Goal: Navigation & Orientation: Find specific page/section

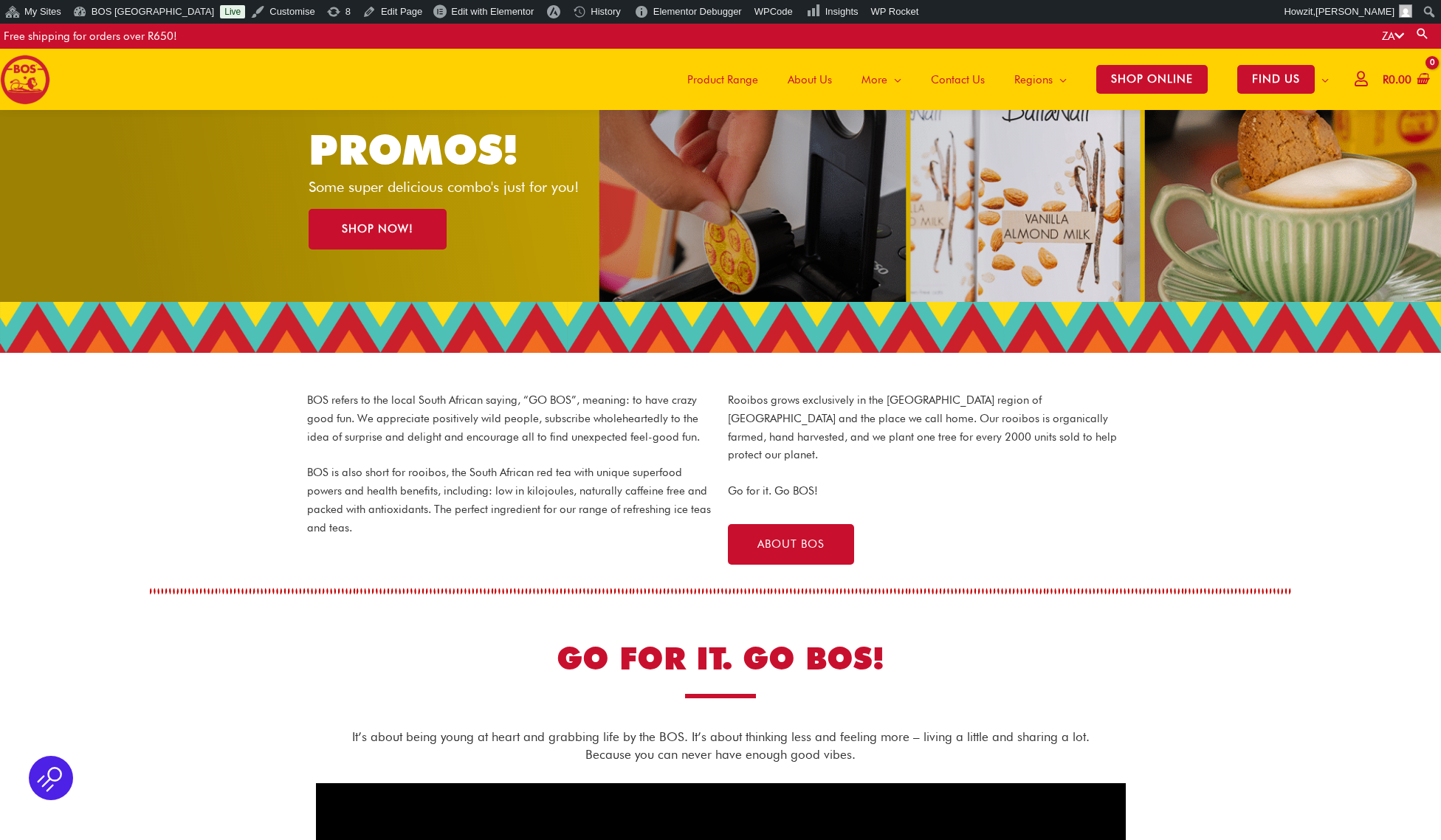
scroll to position [215, 0]
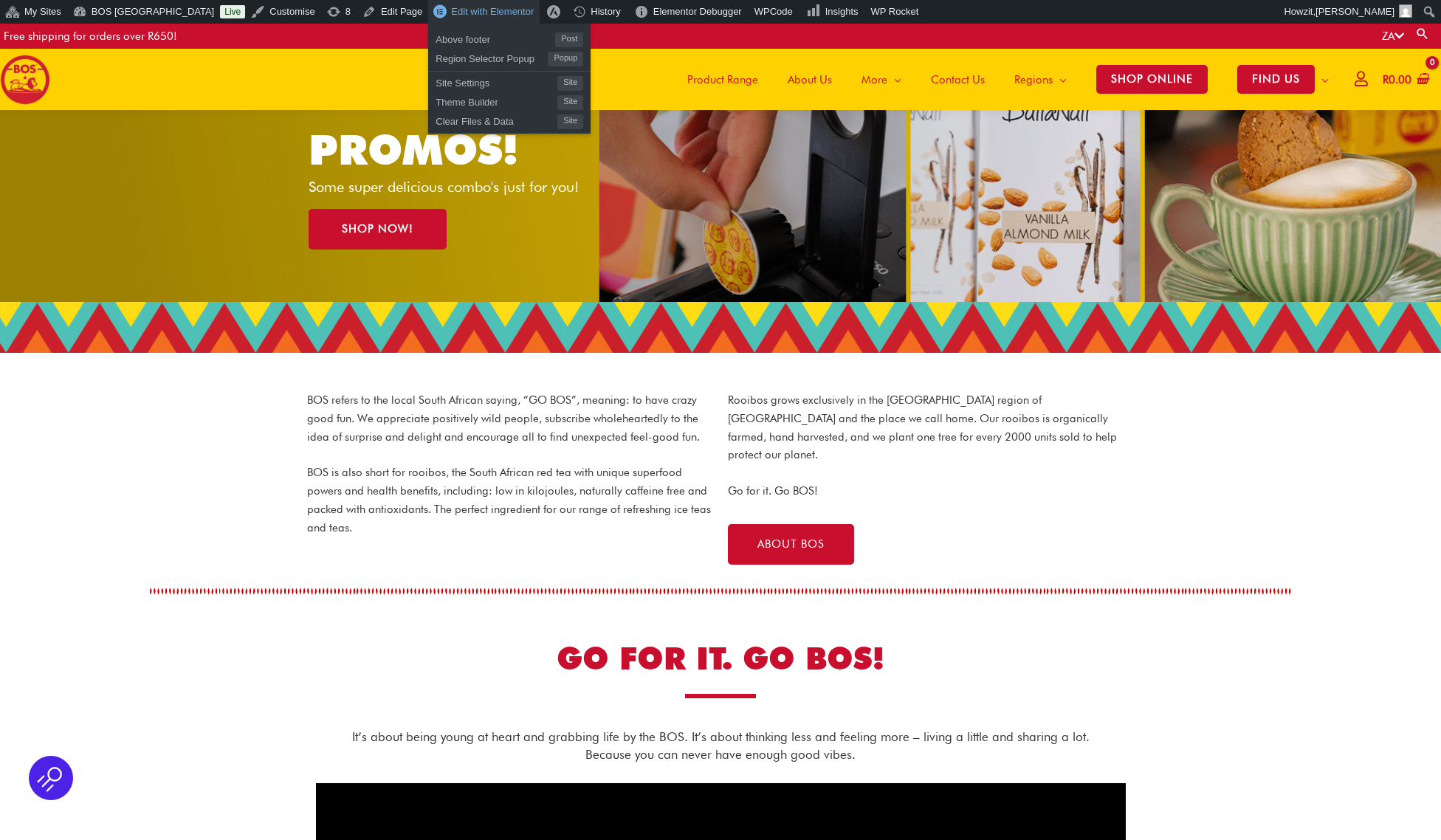
click at [459, 5] on link "Edit with Elementor" at bounding box center [484, 11] width 112 height 23
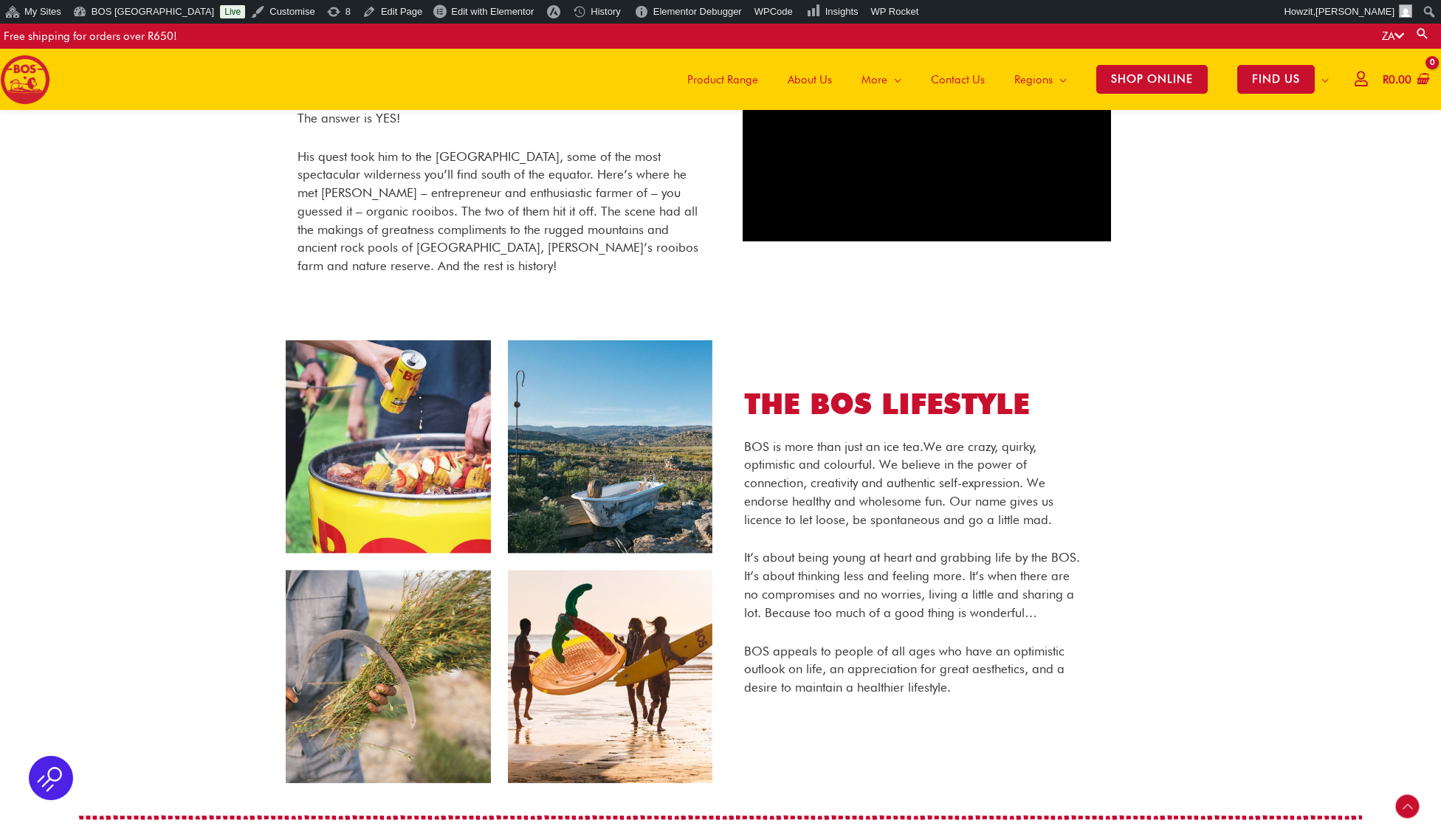
scroll to position [480, 0]
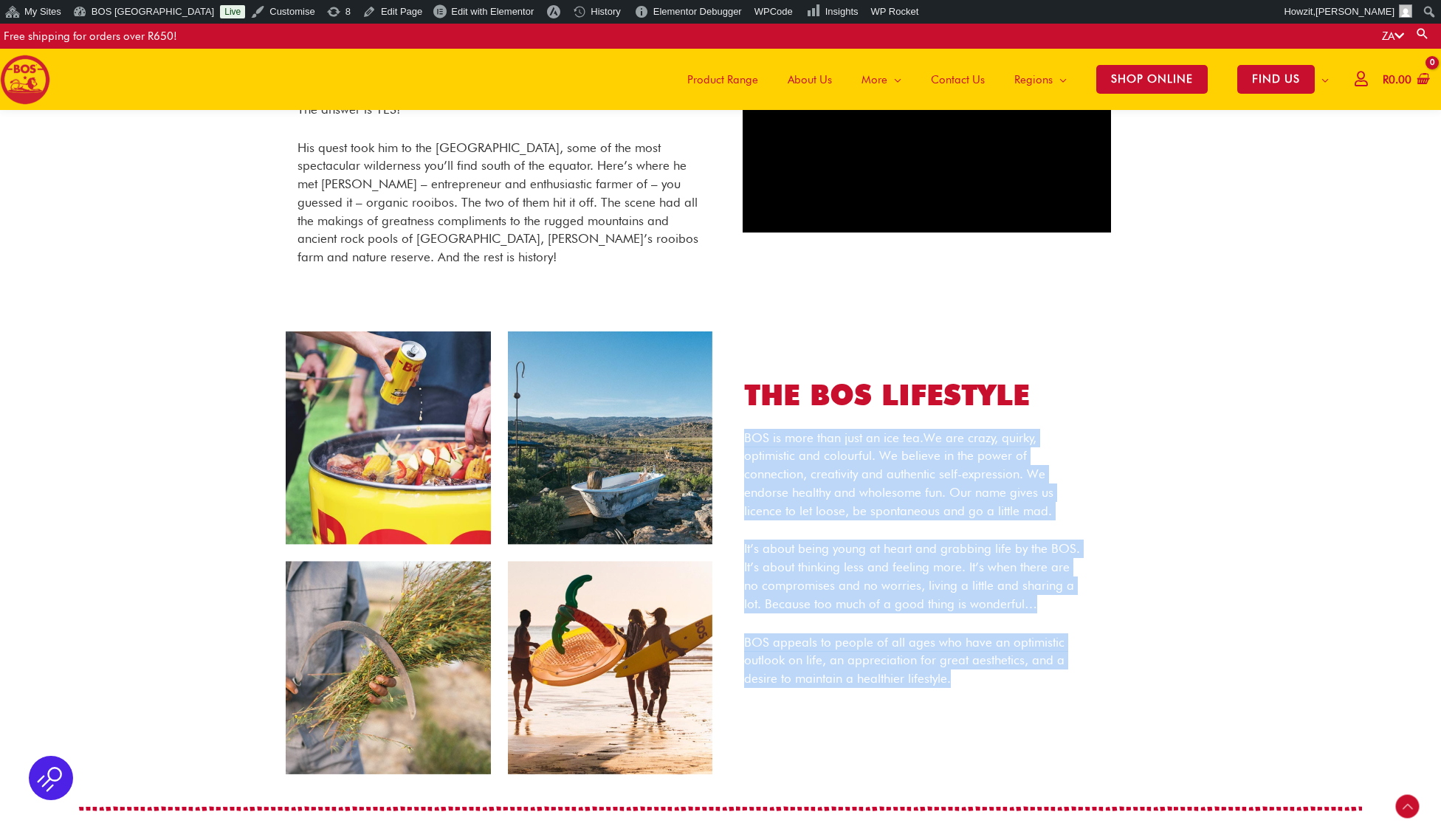
drag, startPoint x: 745, startPoint y: 438, endPoint x: 989, endPoint y: 680, distance: 343.7
click at [989, 680] on div "BOS is more than just an ice tea. We are crazy, quirky, optimistic and colourfu…" at bounding box center [914, 558] width 340 height 259
copy div "BOS is more than just an ice tea. We are crazy, quirky, optimistic and colourfu…"
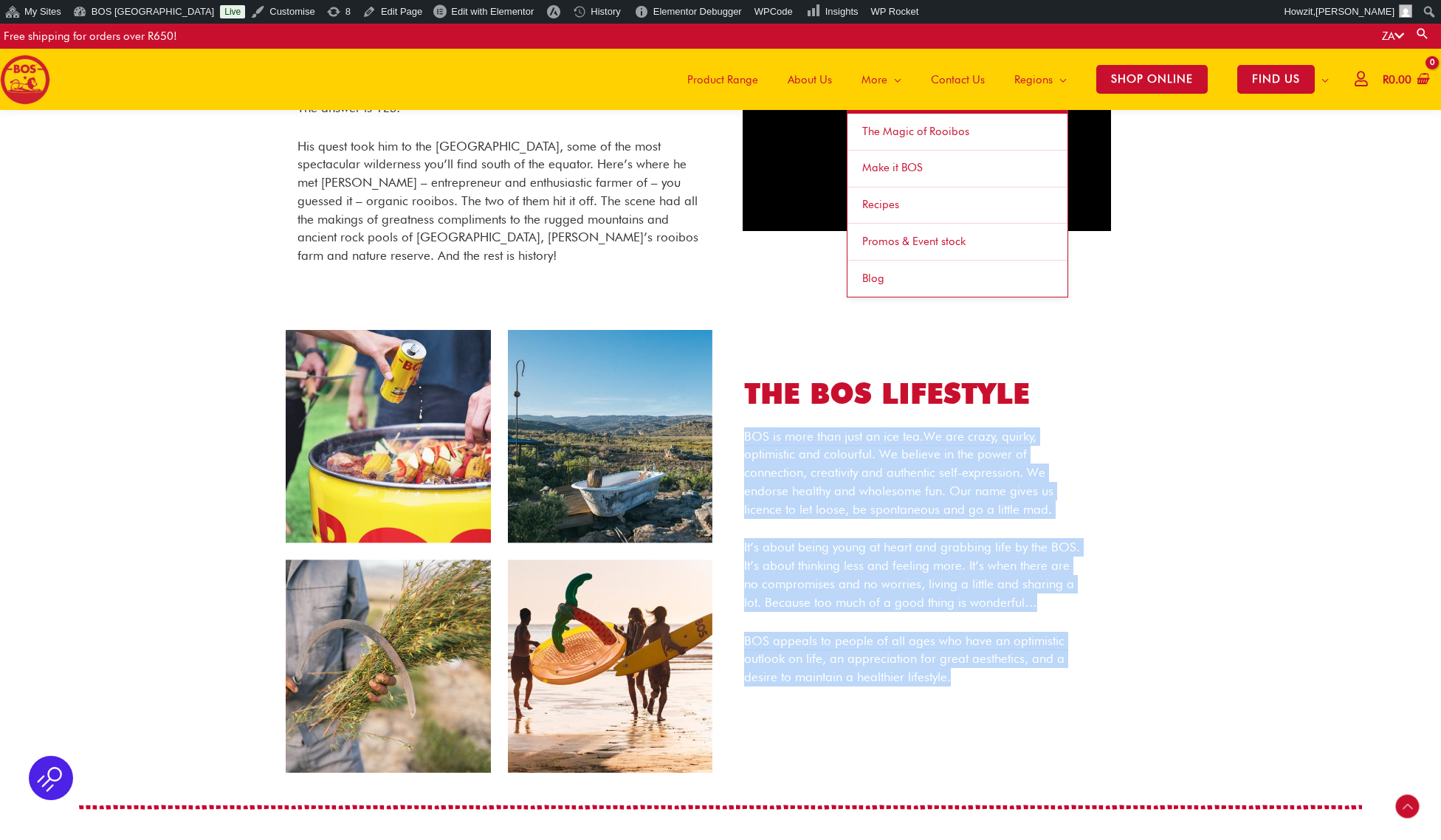
scroll to position [483, 0]
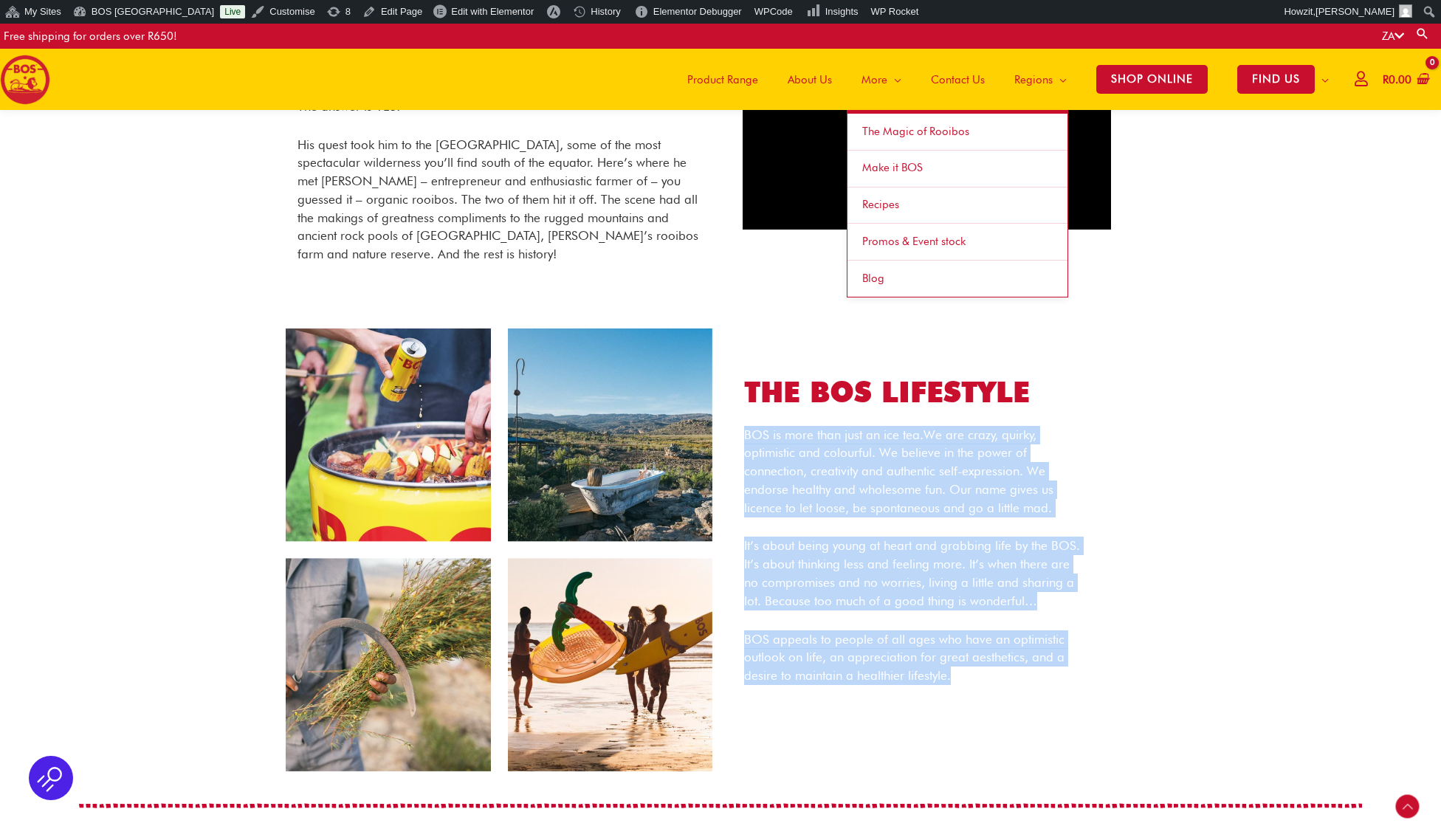
click at [883, 131] on span "The Magic of Rooibos" at bounding box center [915, 131] width 107 height 14
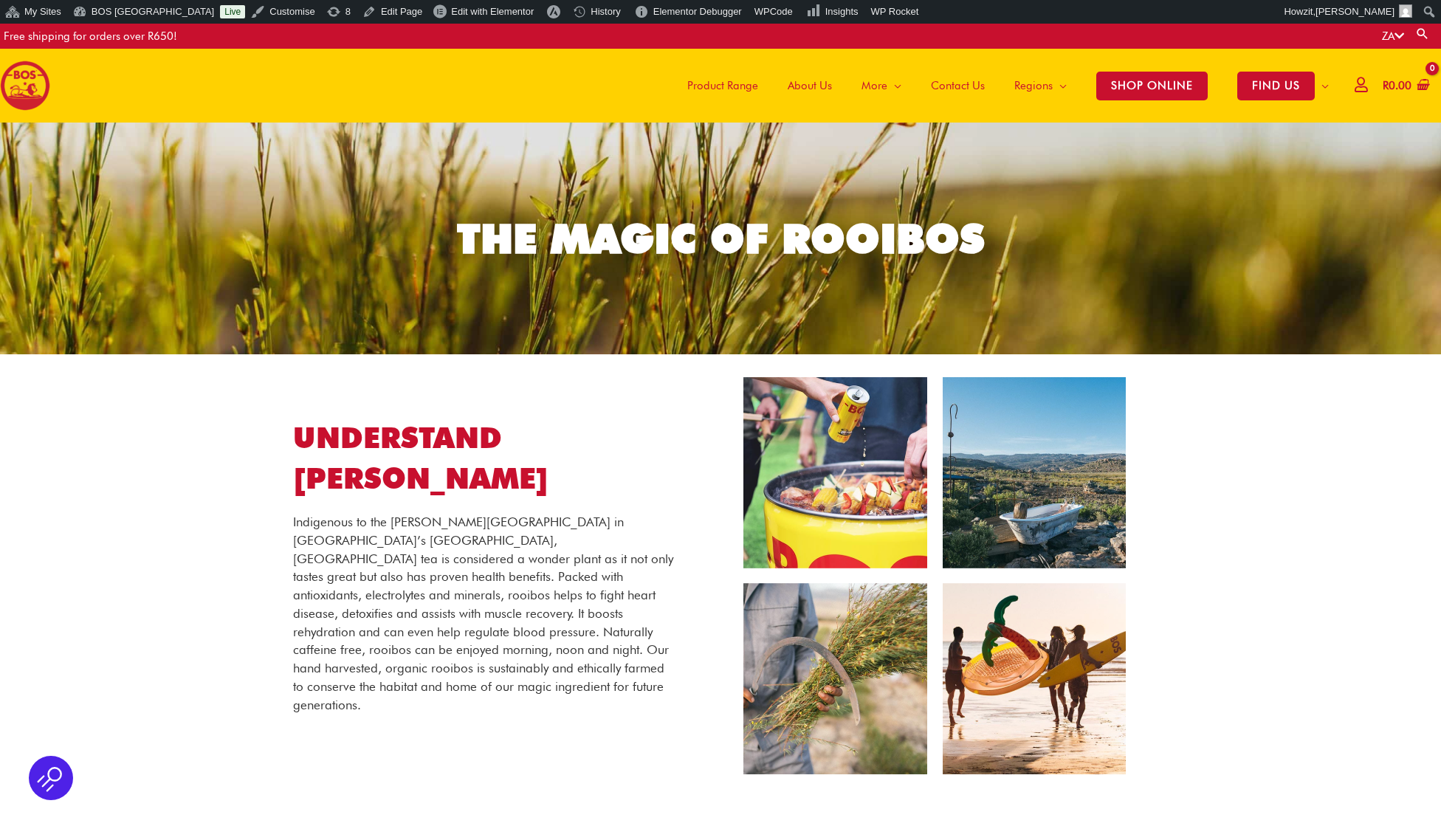
click at [40, 81] on img at bounding box center [25, 85] width 50 height 50
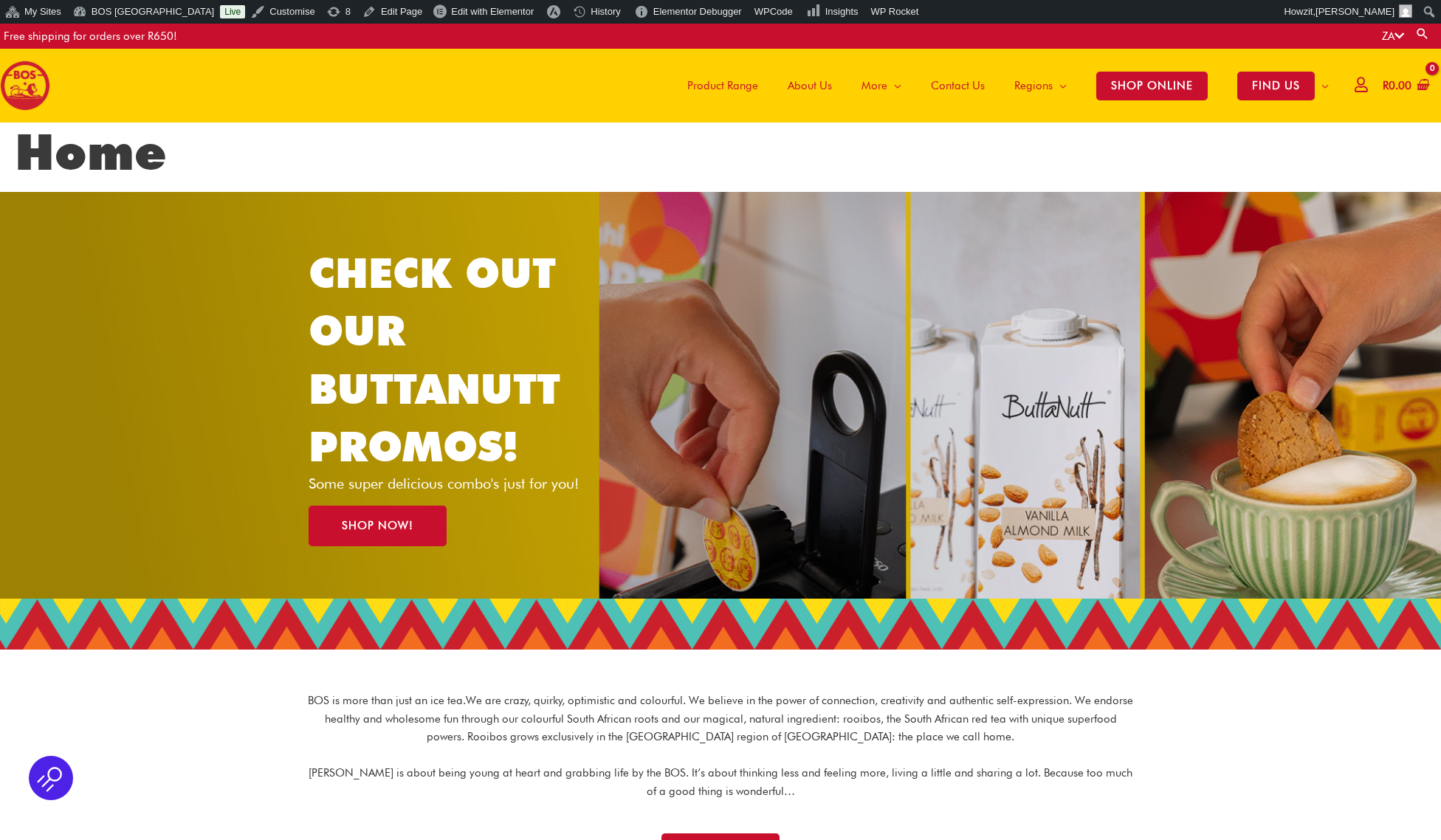
click at [731, 85] on span "Product Range" at bounding box center [723, 85] width 71 height 44
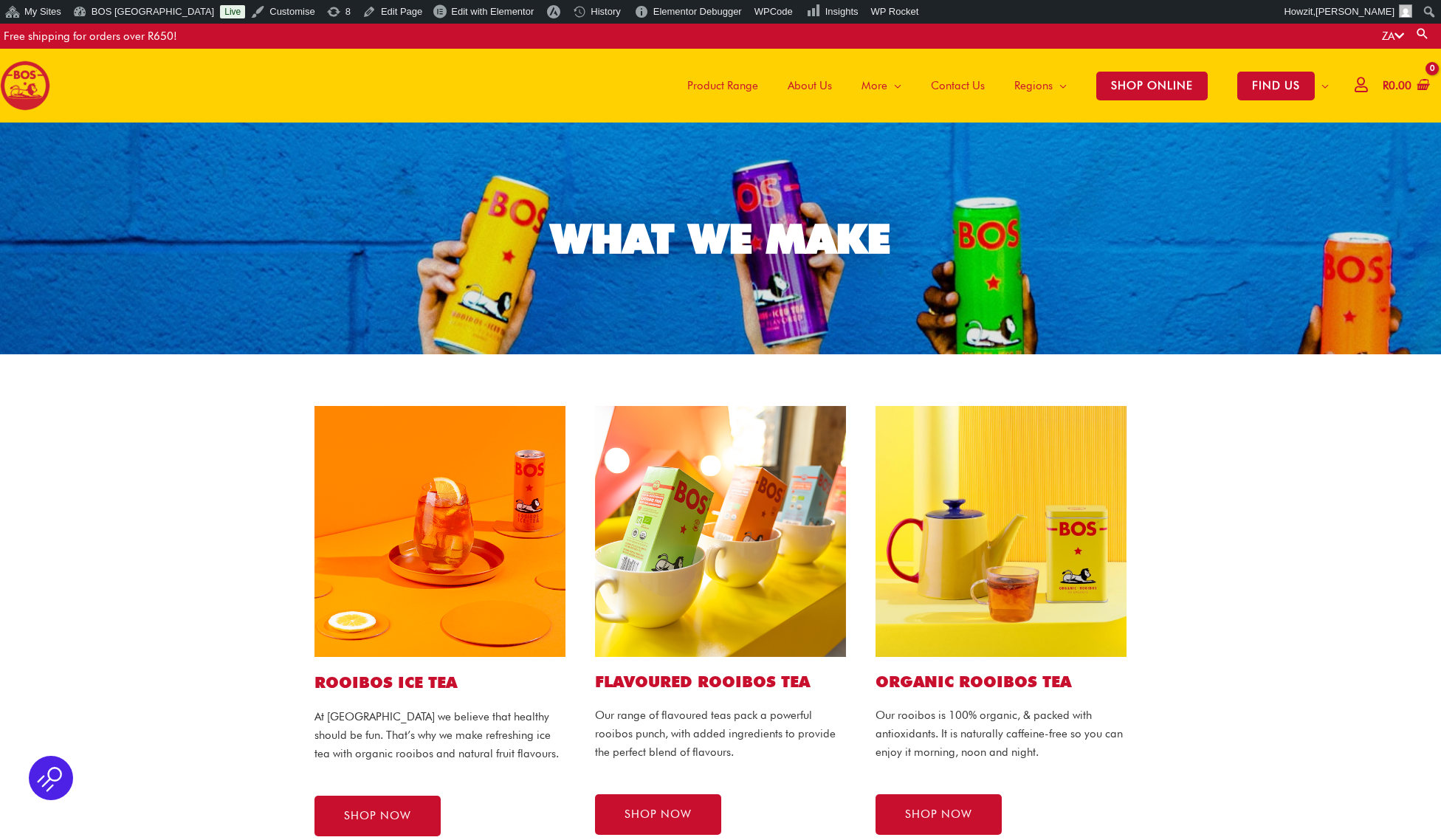
click at [36, 84] on img at bounding box center [25, 85] width 50 height 50
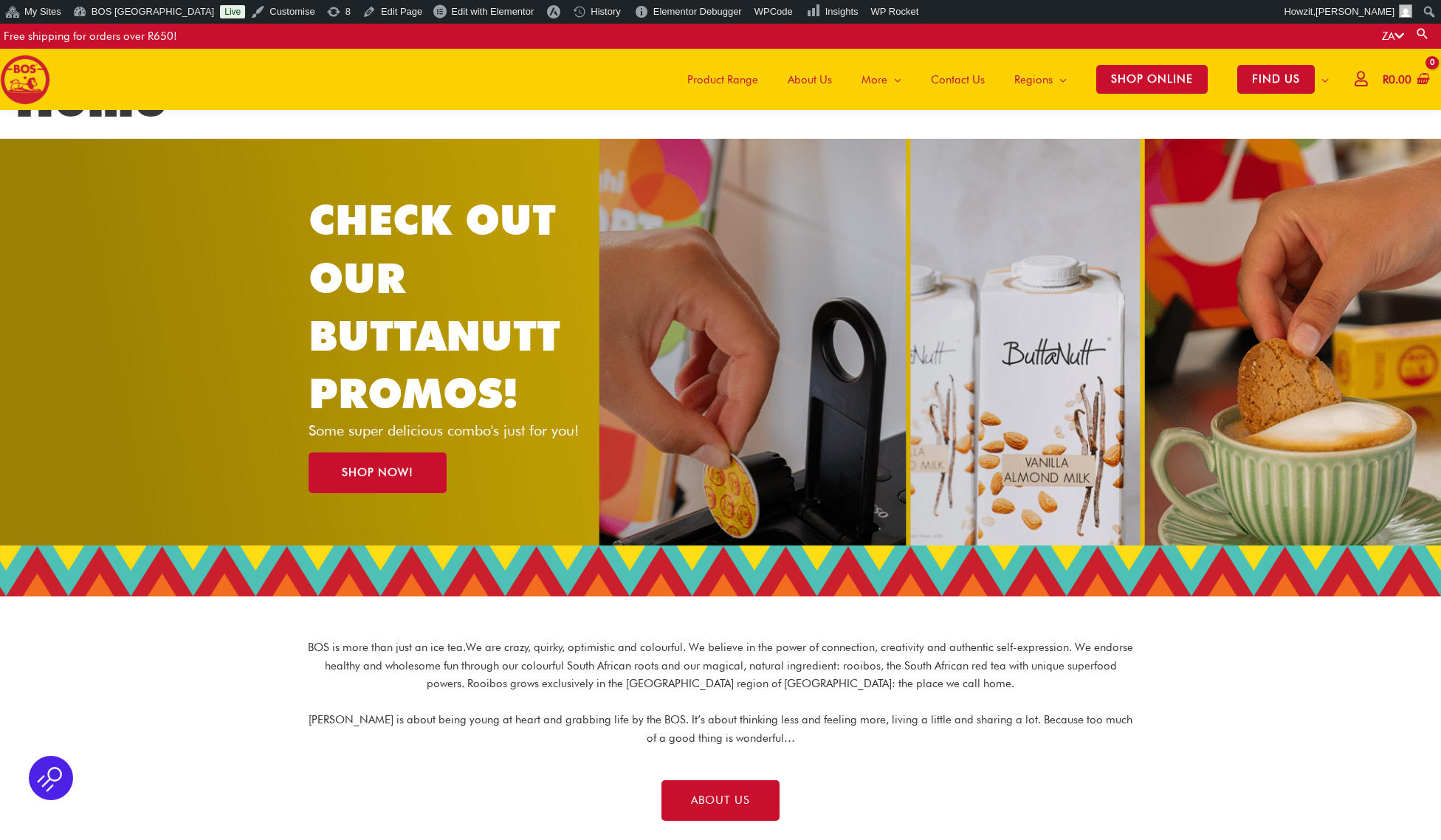
scroll to position [43, 0]
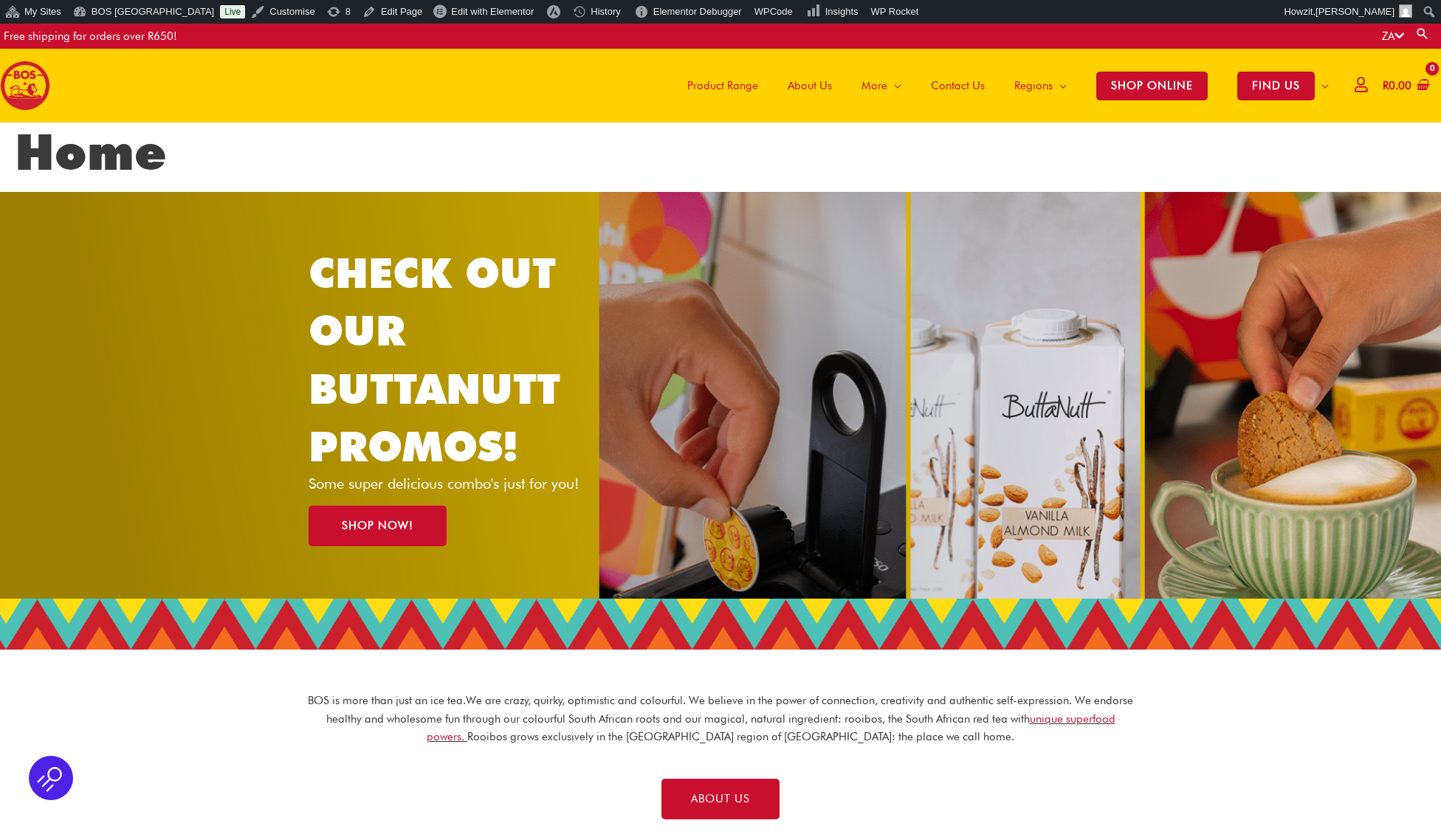
click at [158, 165] on h1 "Home" at bounding box center [720, 151] width 1411 height 59
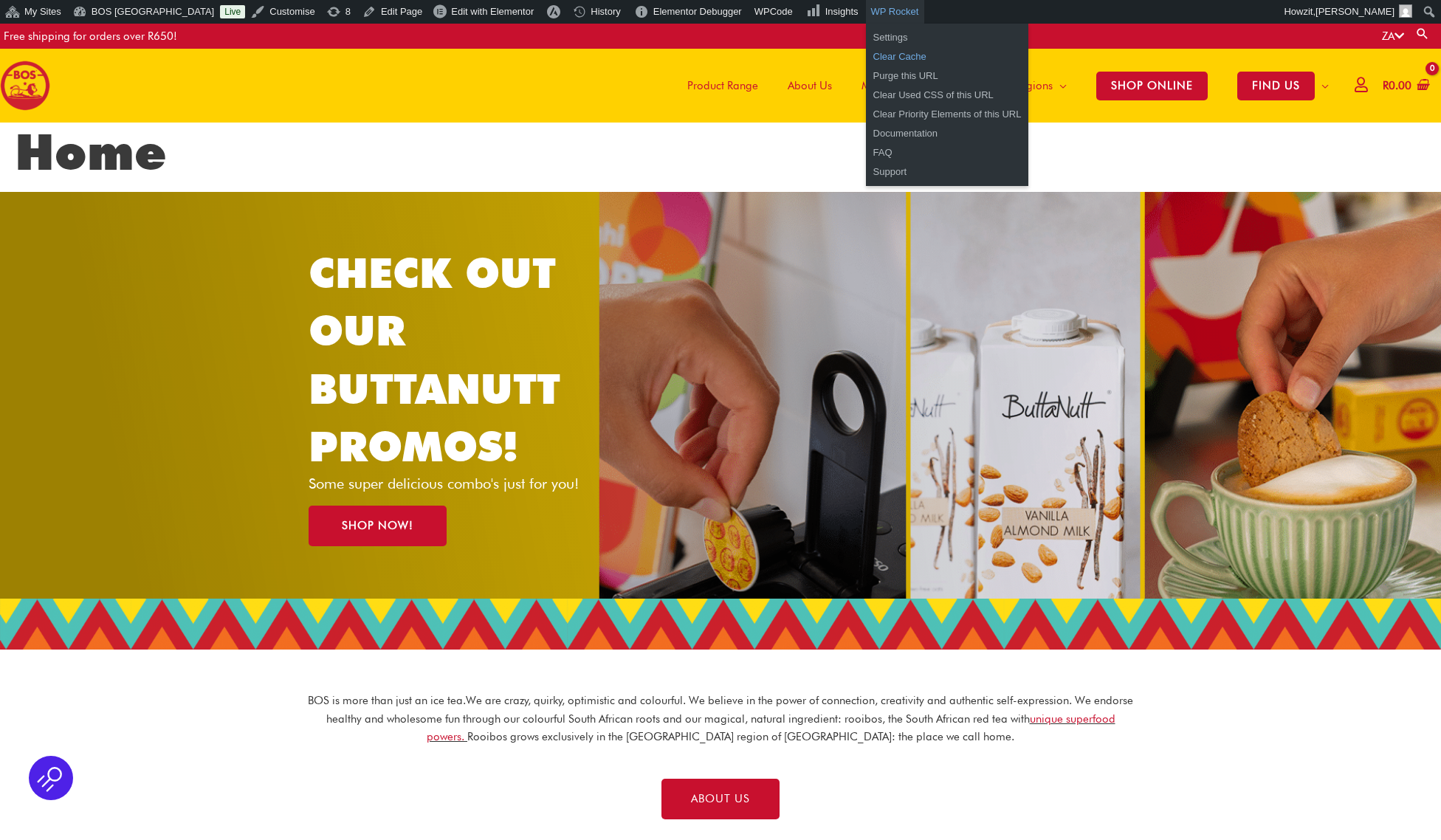
click at [876, 55] on link "Clear Cache" at bounding box center [947, 57] width 163 height 19
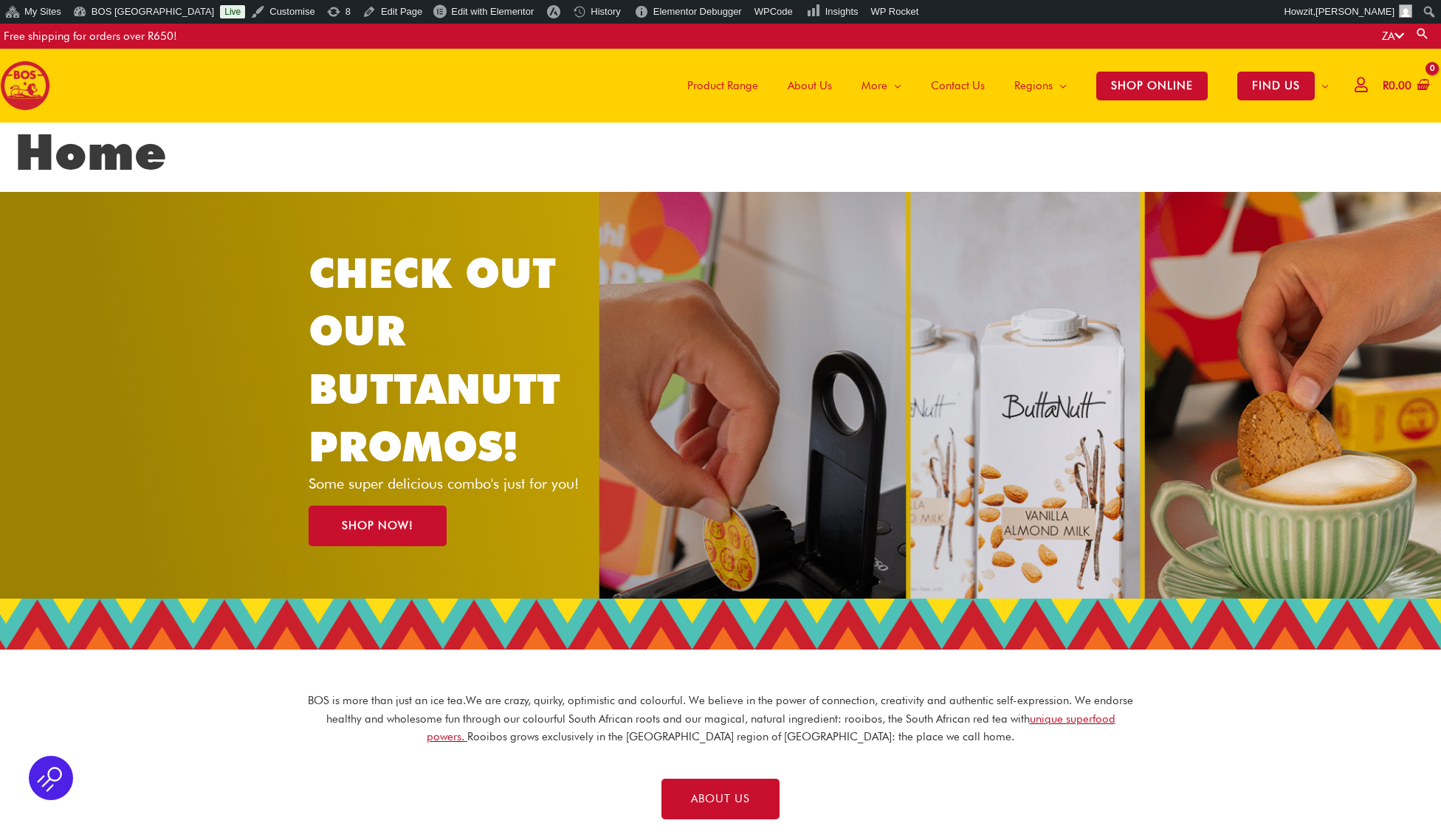
click at [807, 83] on span "About Us" at bounding box center [809, 85] width 44 height 44
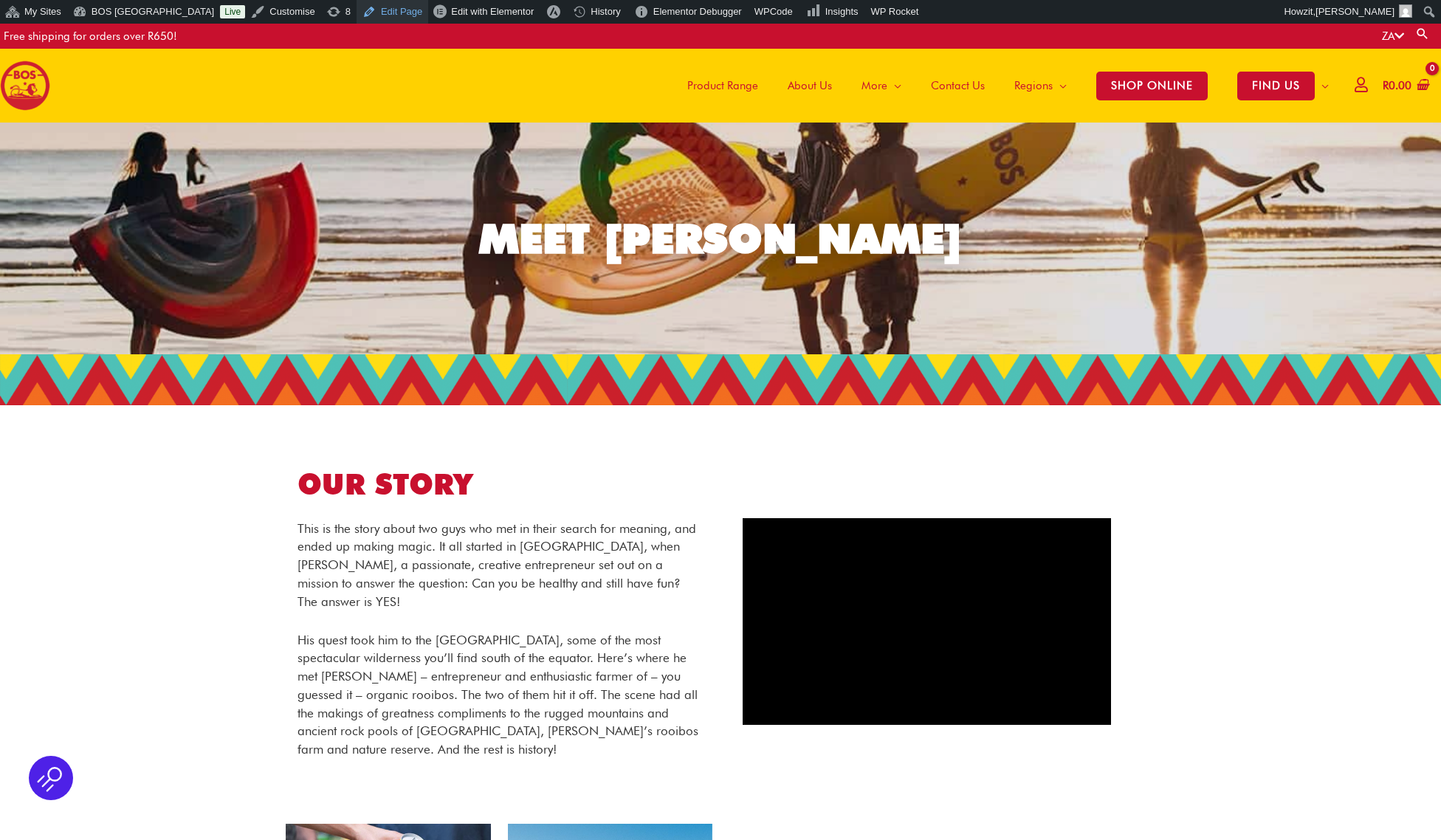
click at [374, 10] on link "Edit Page" at bounding box center [392, 11] width 72 height 23
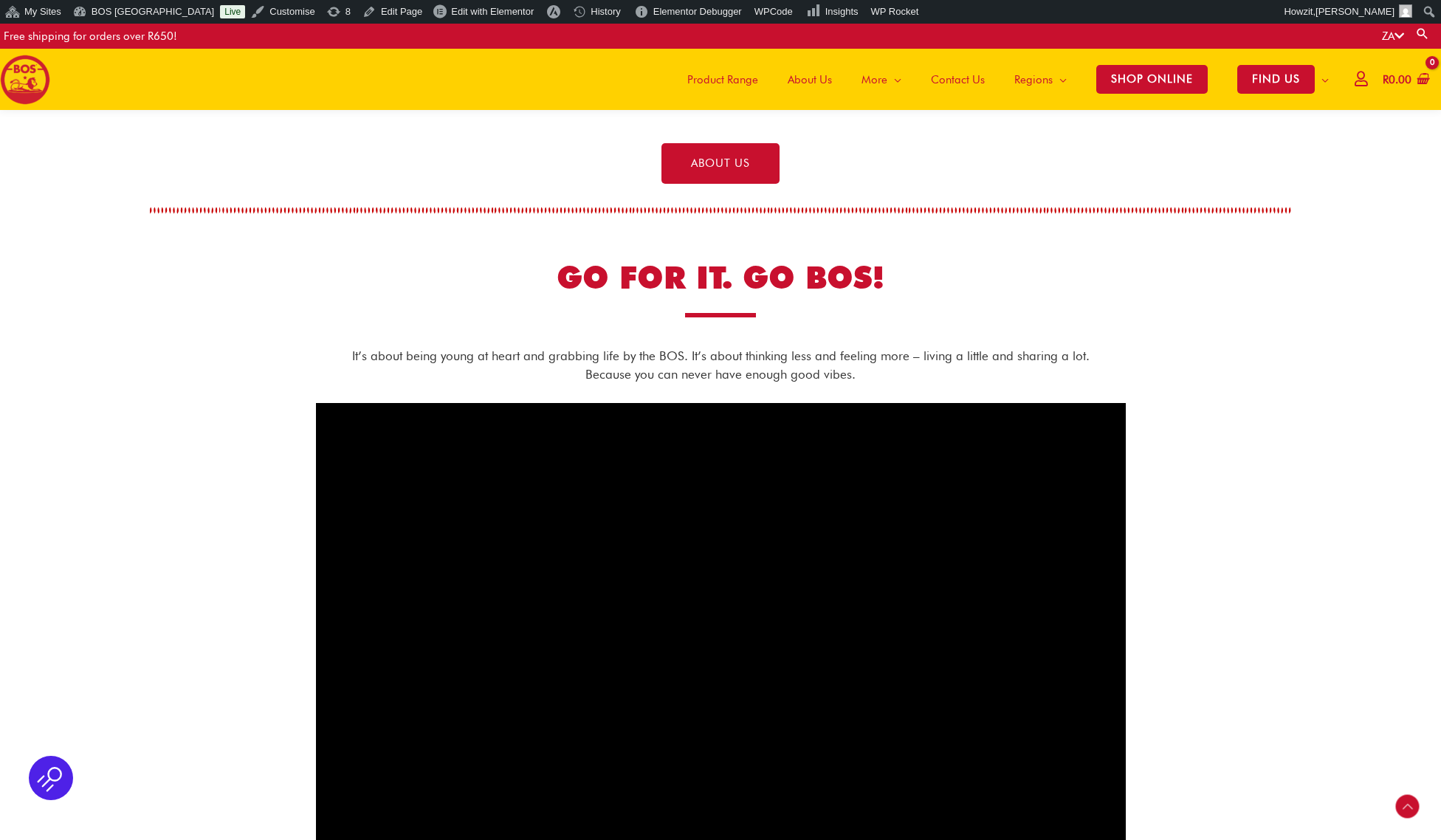
scroll to position [624, 0]
click at [1225, 208] on span at bounding box center [720, 209] width 1141 height 7
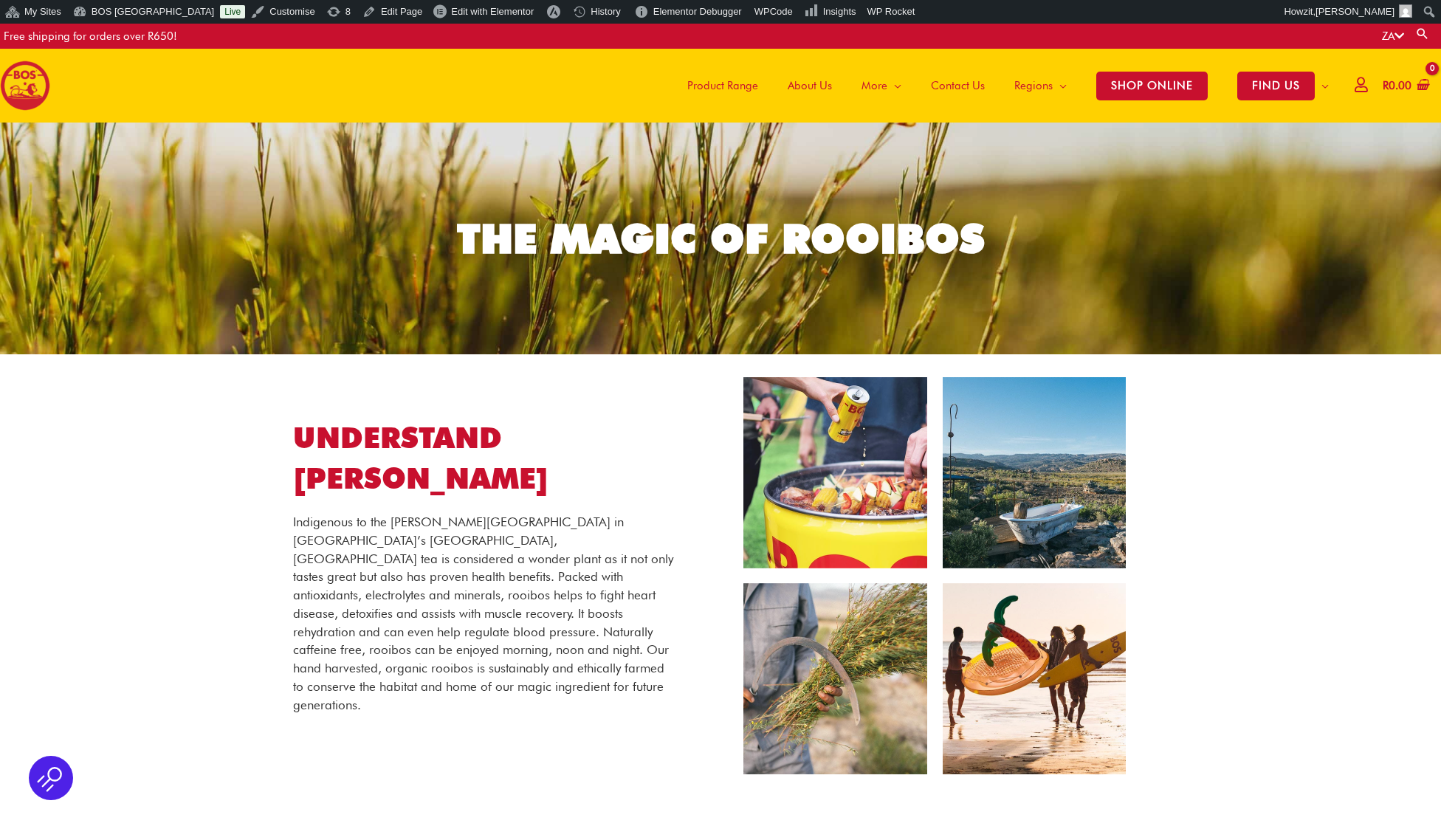
drag, startPoint x: 0, startPoint y: 0, endPoint x: 807, endPoint y: 87, distance: 811.7
click at [807, 87] on span "About Us" at bounding box center [809, 85] width 44 height 44
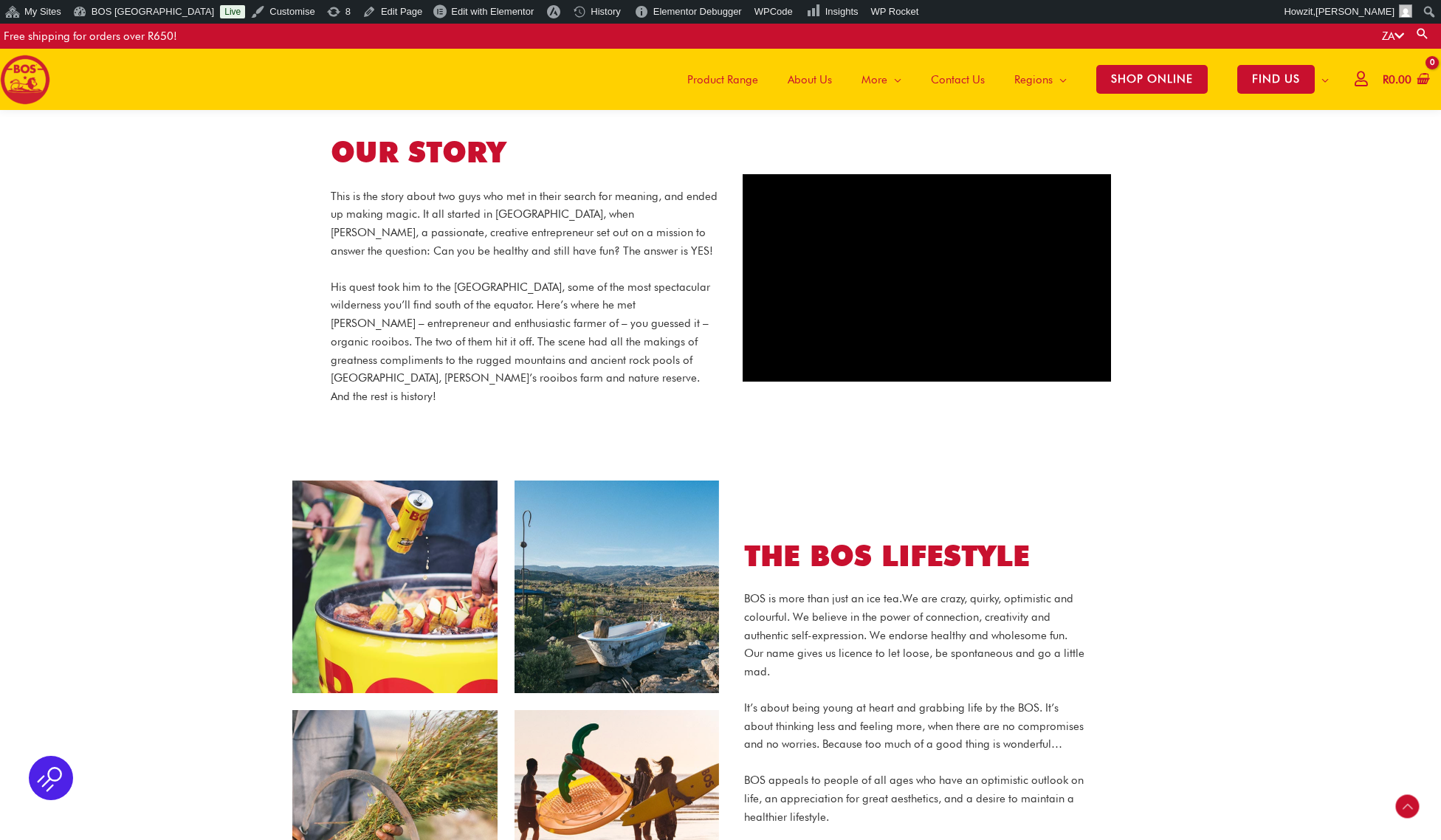
scroll to position [675, 0]
click at [1138, 186] on section "OUR STORY This is the story about two guys who met in their search for meaning,…" at bounding box center [720, 271] width 1441 height 418
click at [1118, 161] on div at bounding box center [926, 278] width 413 height 251
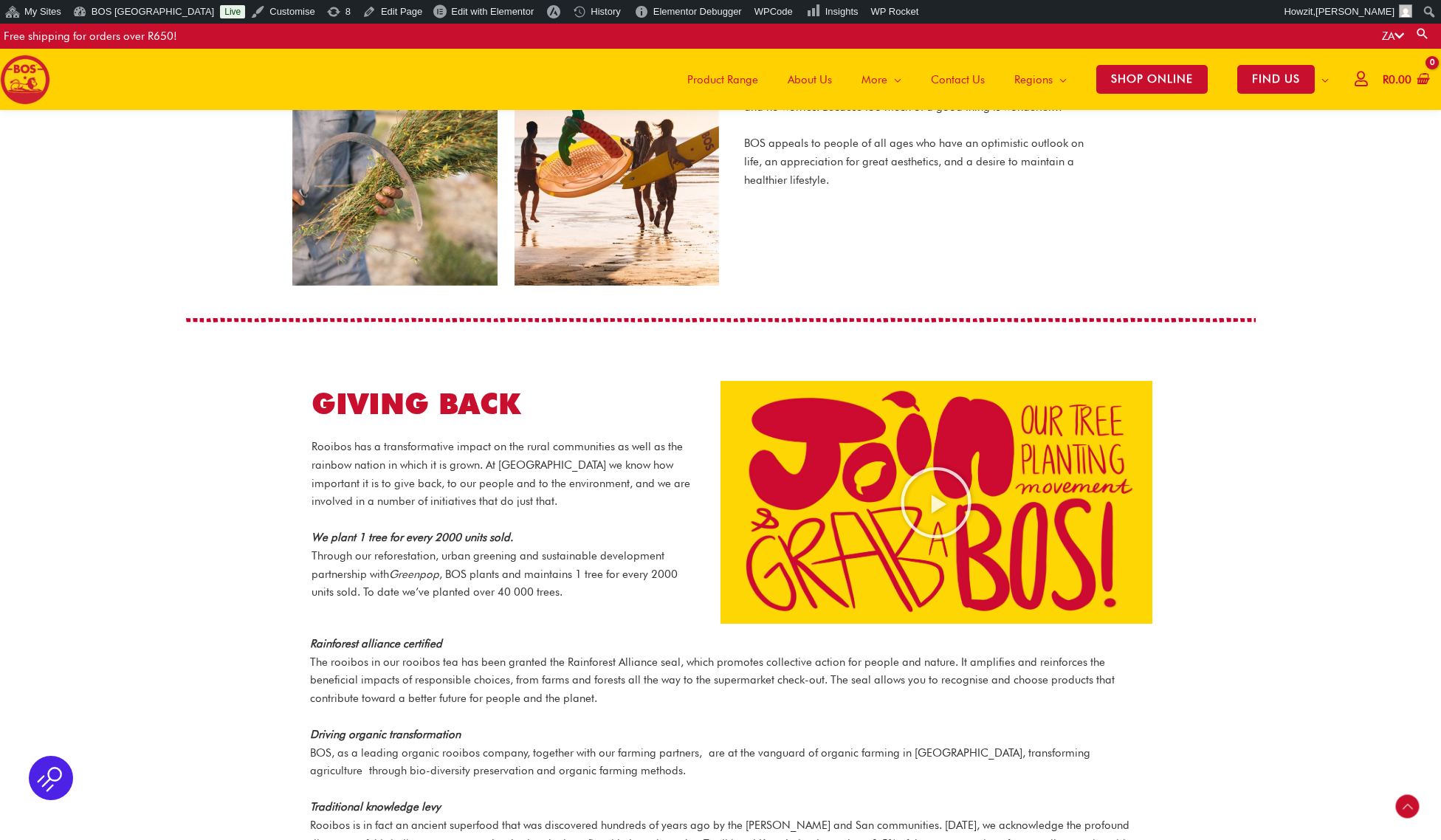
scroll to position [1365, 0]
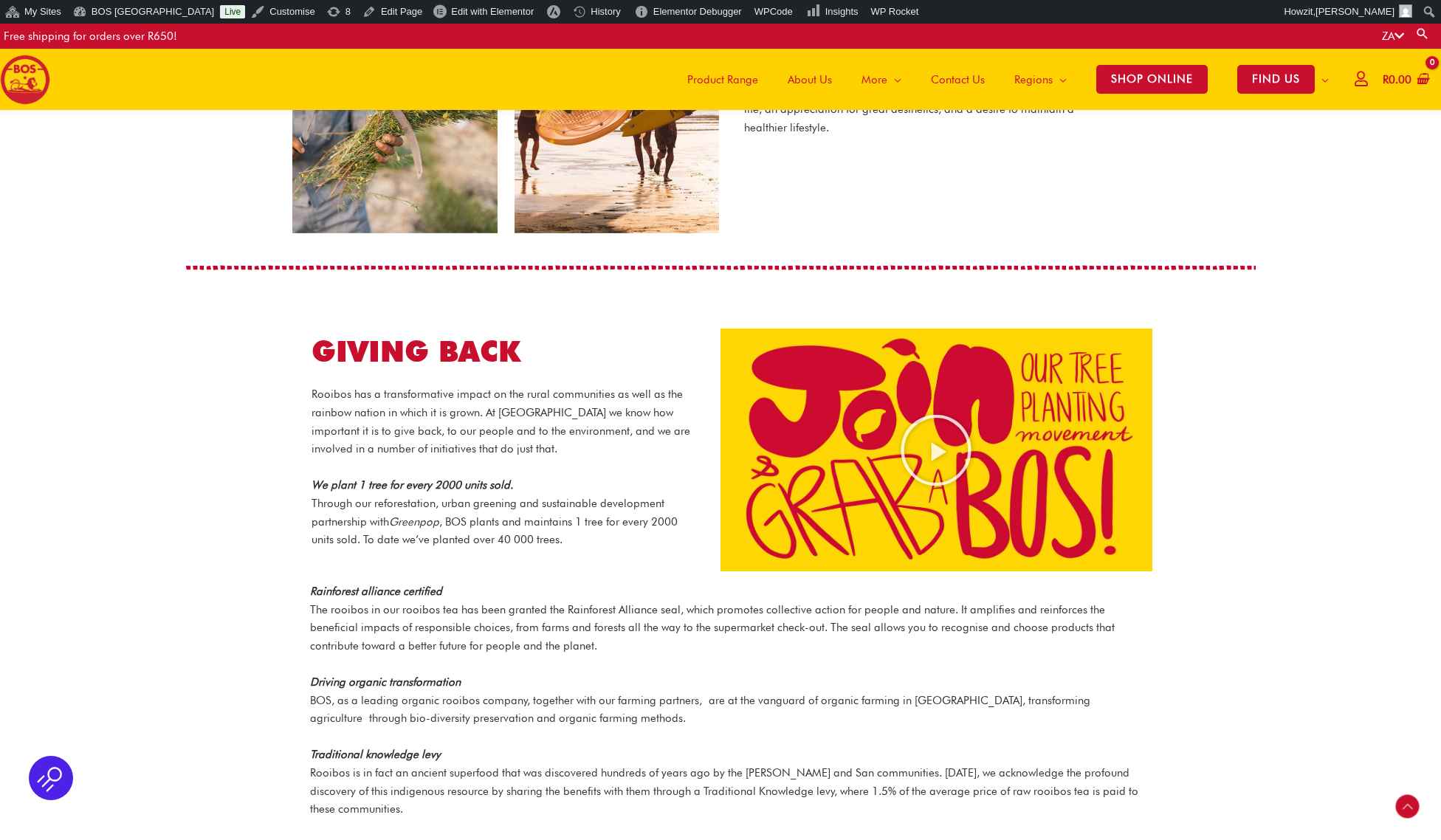
click at [944, 433] on icon "Play Video about screenshot 2025 08 20 at 14.36.24" at bounding box center [936, 451] width 74 height 74
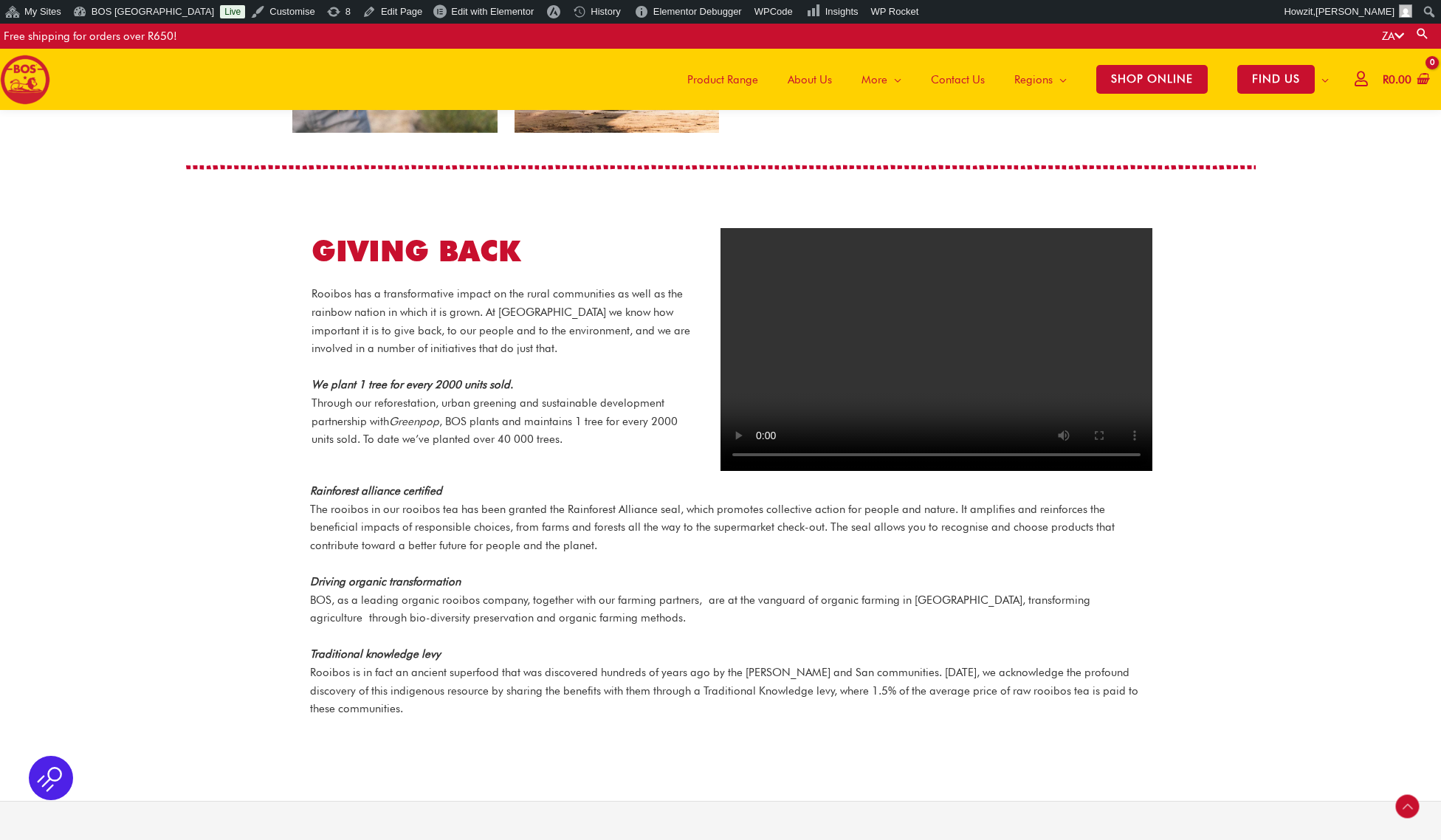
scroll to position [1384, 0]
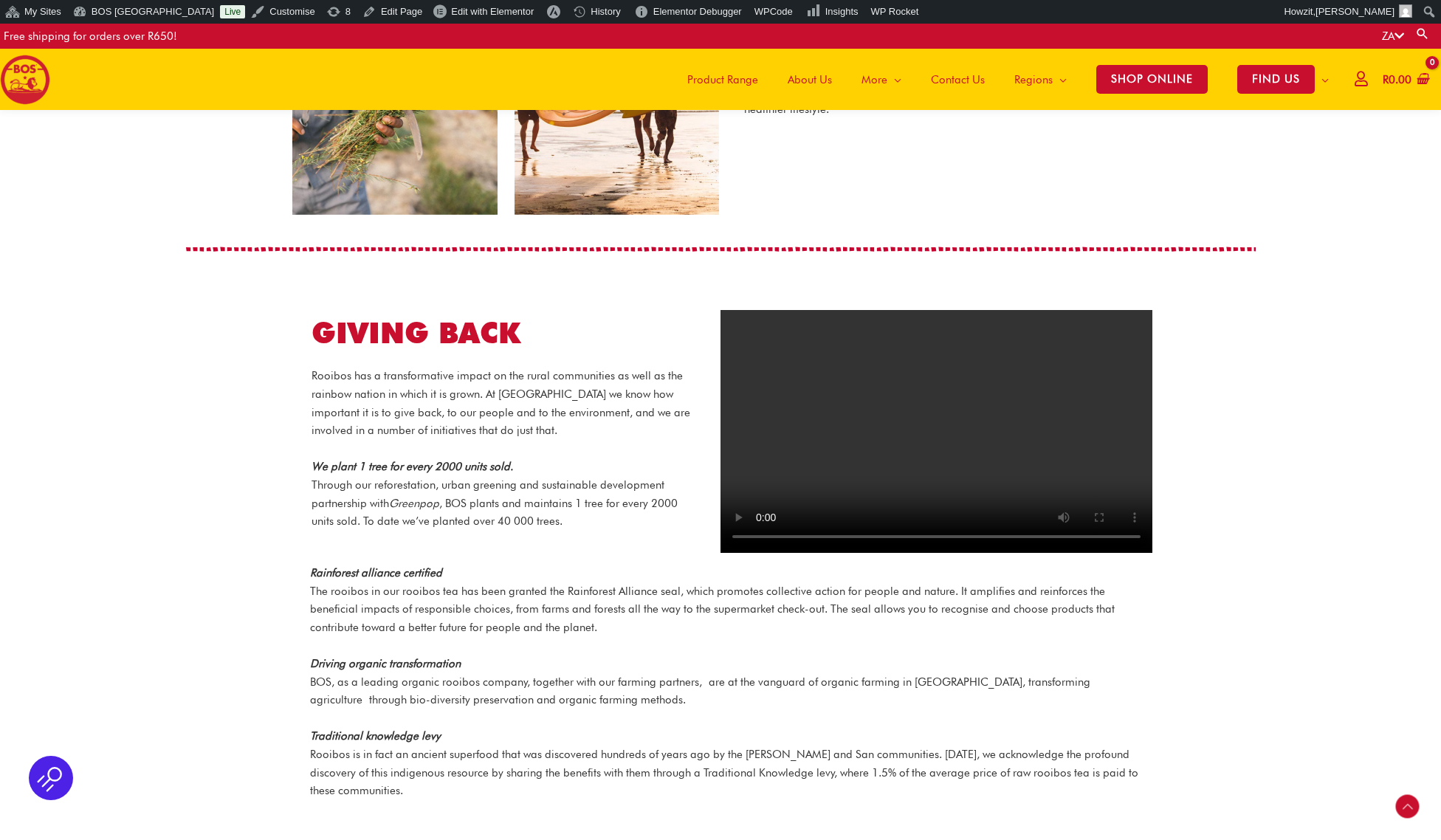
click at [760, 520] on video at bounding box center [936, 431] width 432 height 243
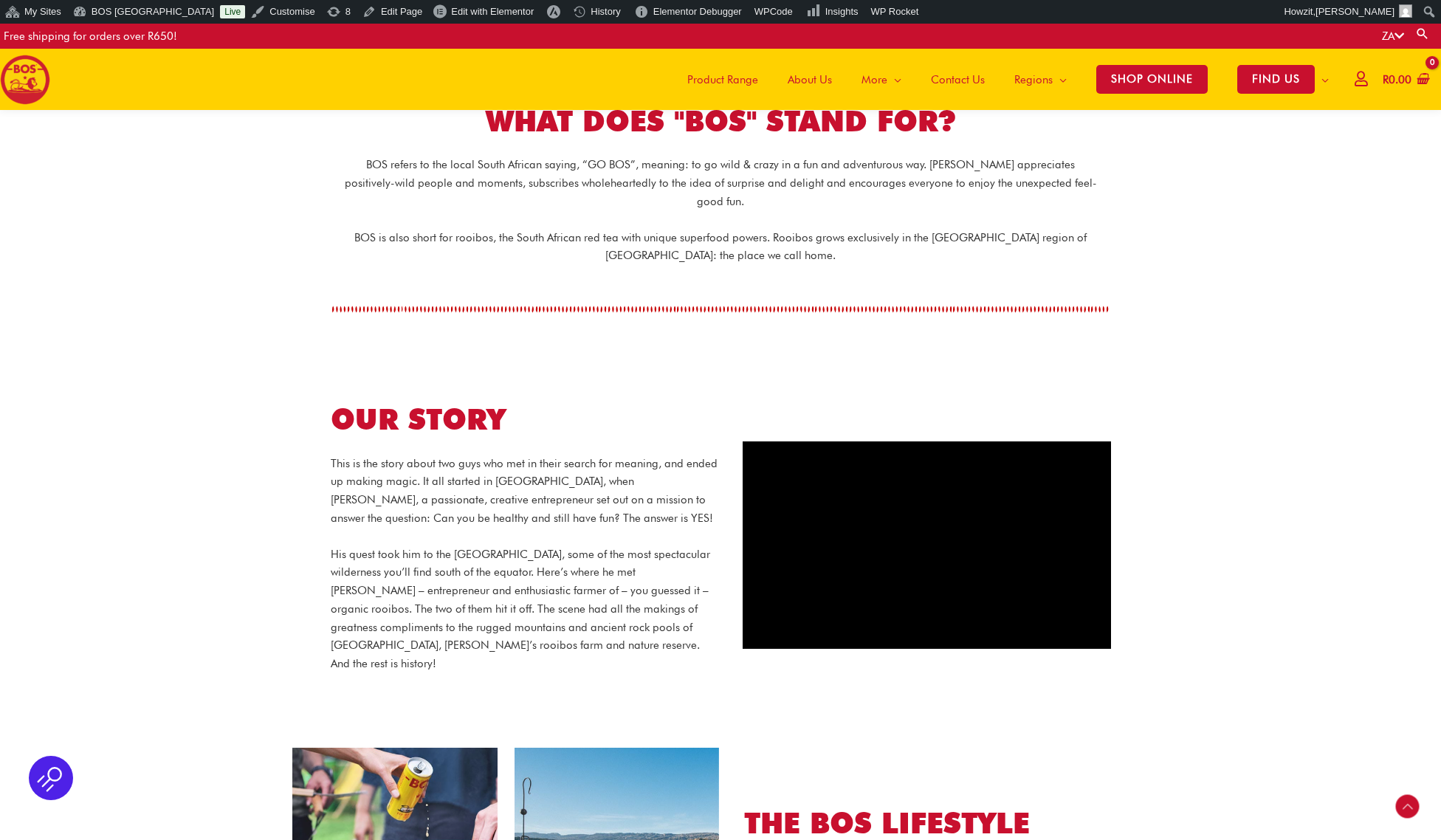
scroll to position [402, 0]
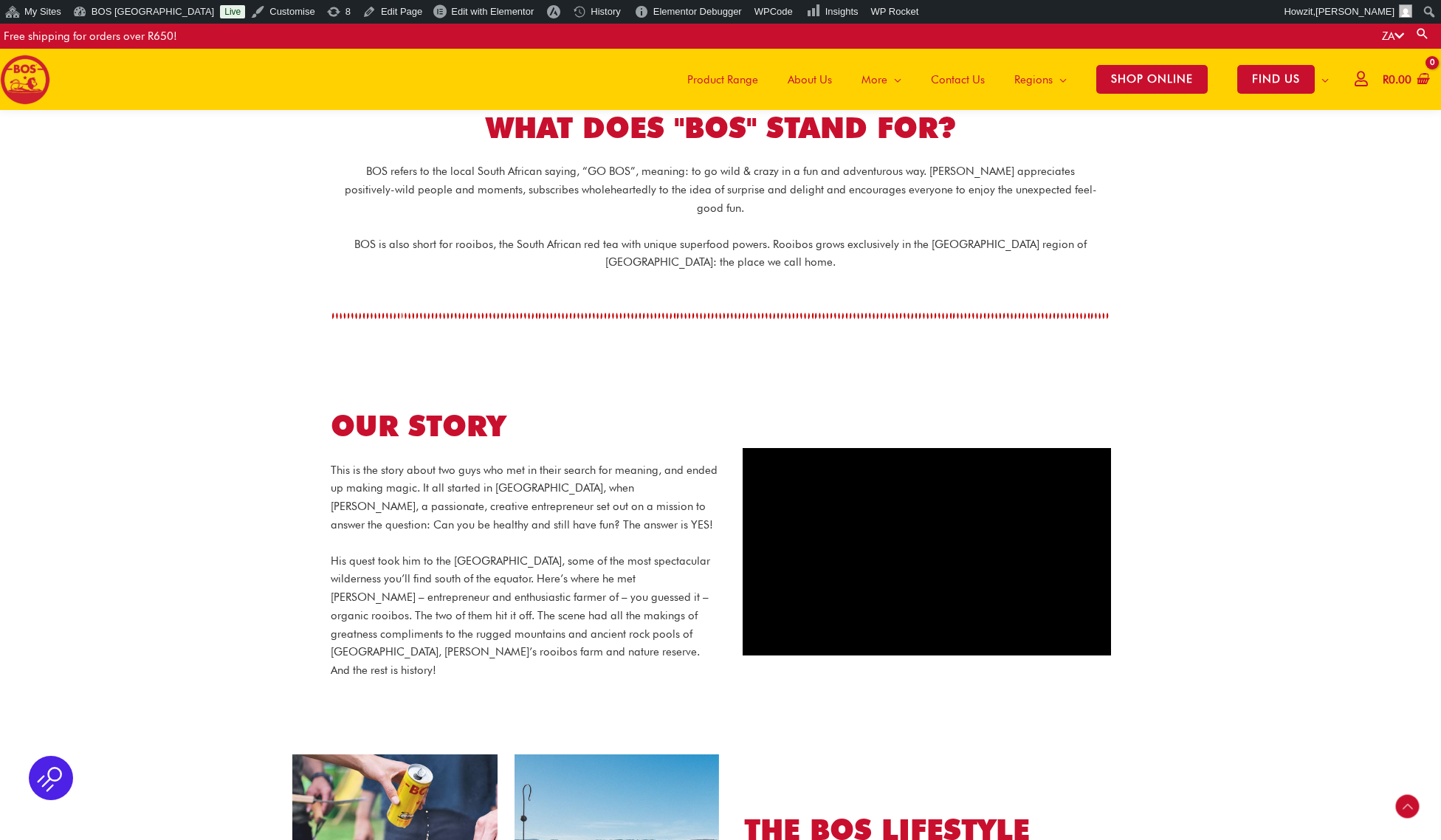
click at [1095, 426] on div at bounding box center [926, 551] width 413 height 251
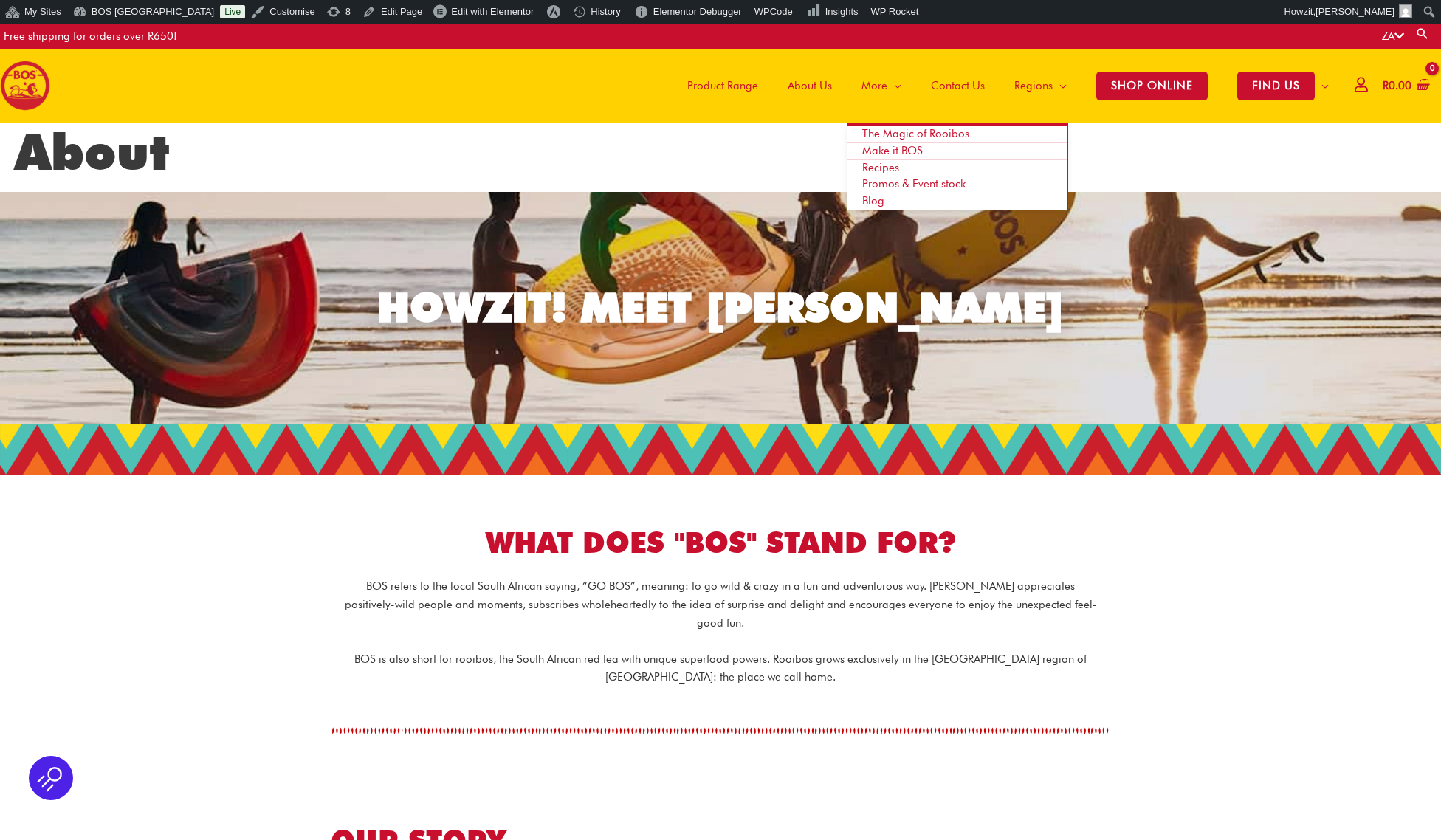
scroll to position [0, 0]
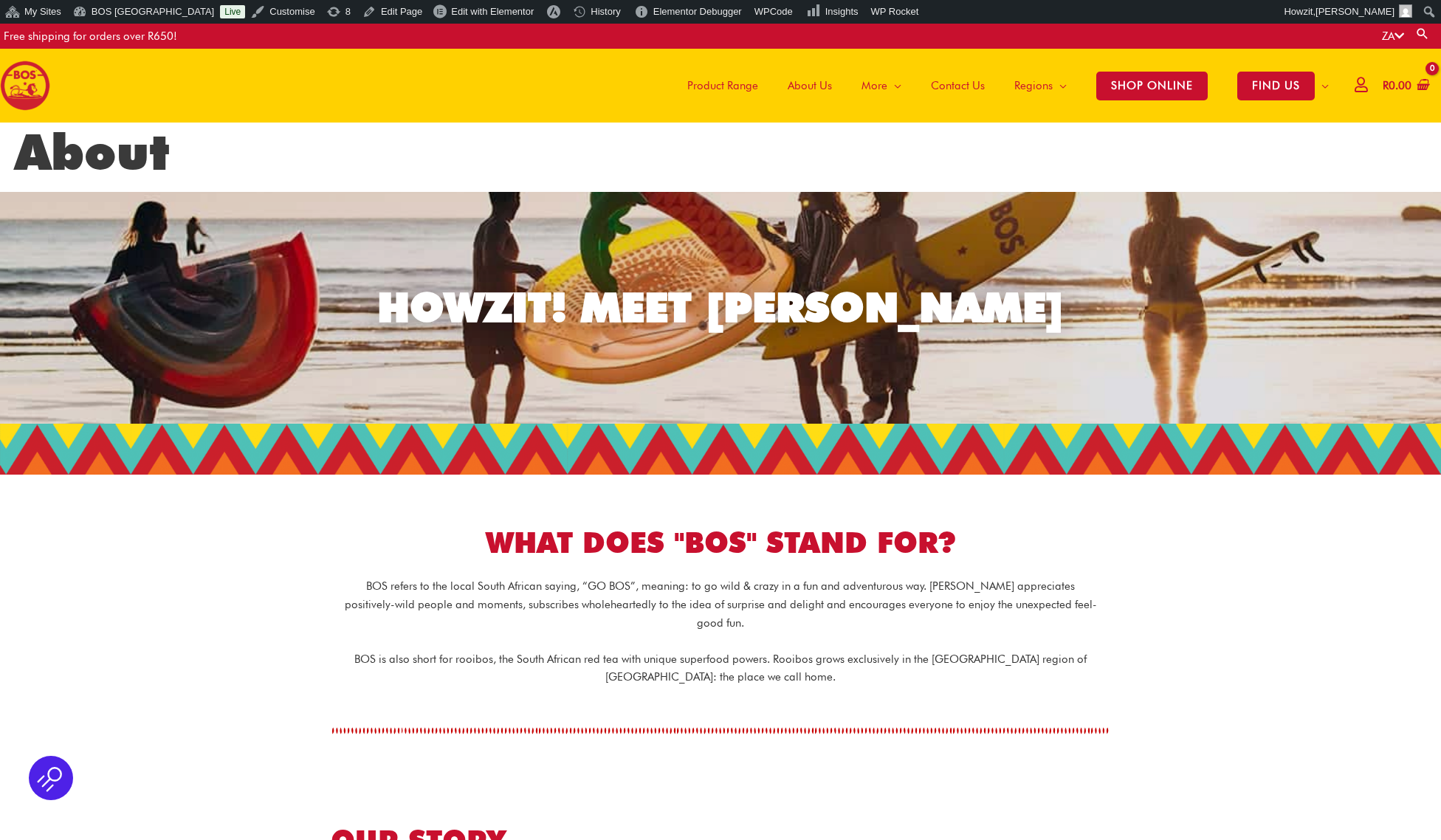
click at [31, 80] on img at bounding box center [25, 85] width 50 height 50
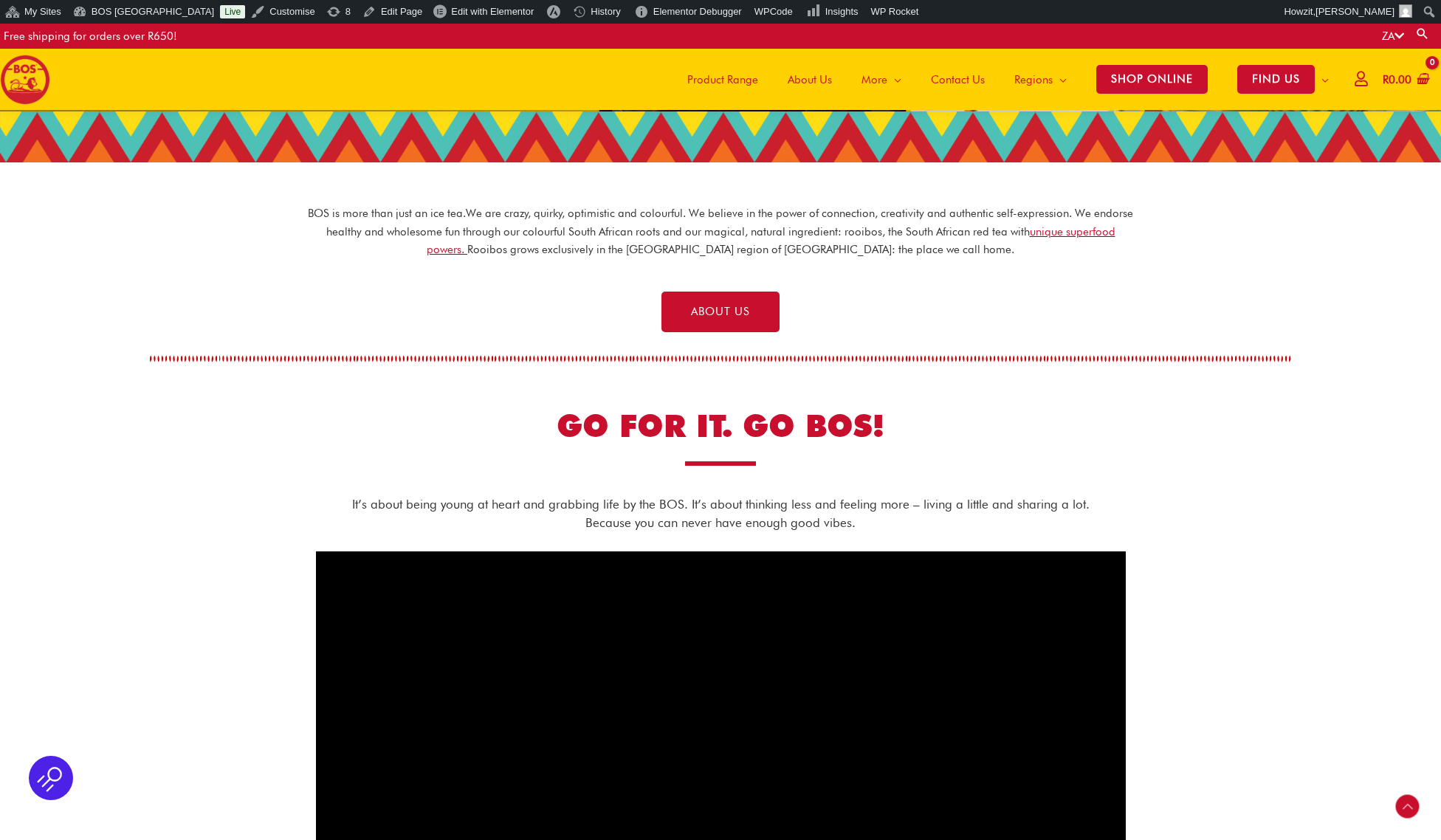
scroll to position [488, 0]
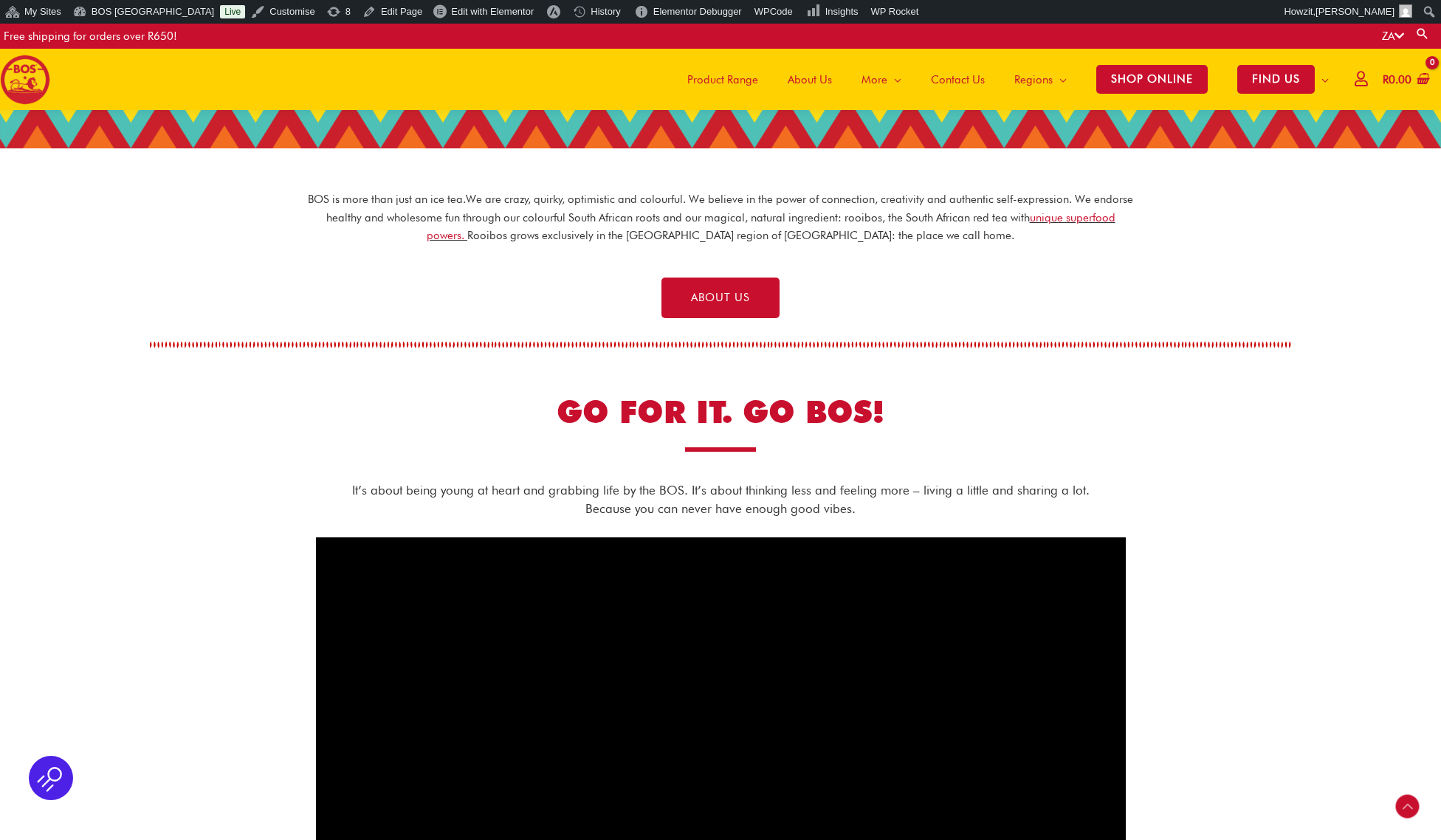
click at [829, 488] on p "It’s about being young at heart and grabbing life by the BOS. It’s about thinki…" at bounding box center [721, 500] width 780 height 37
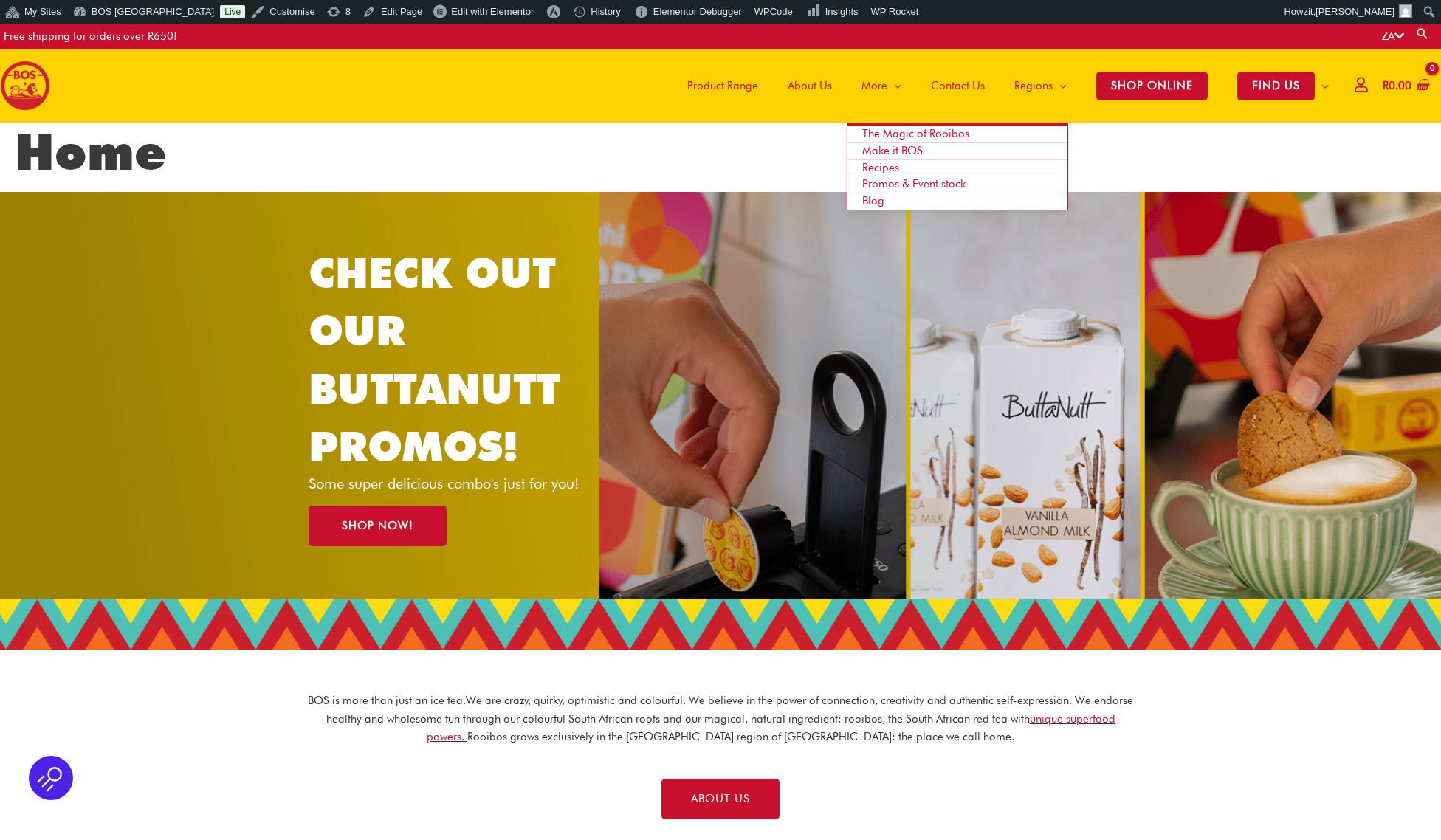
scroll to position [0, 0]
click at [885, 133] on span "The Magic of Rooibos" at bounding box center [915, 134] width 107 height 14
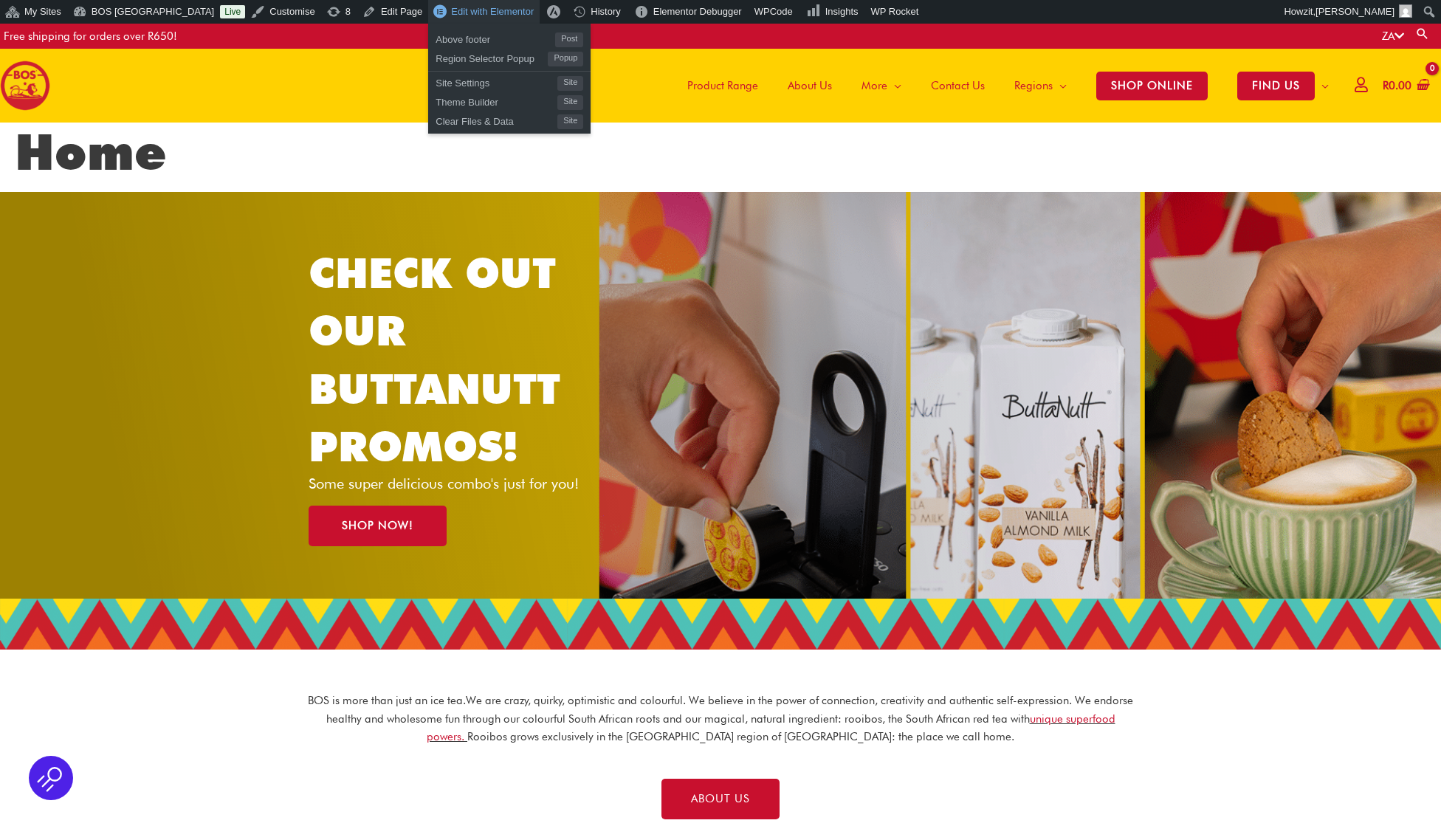
click at [468, 14] on span "Edit with Elementor" at bounding box center [492, 11] width 83 height 11
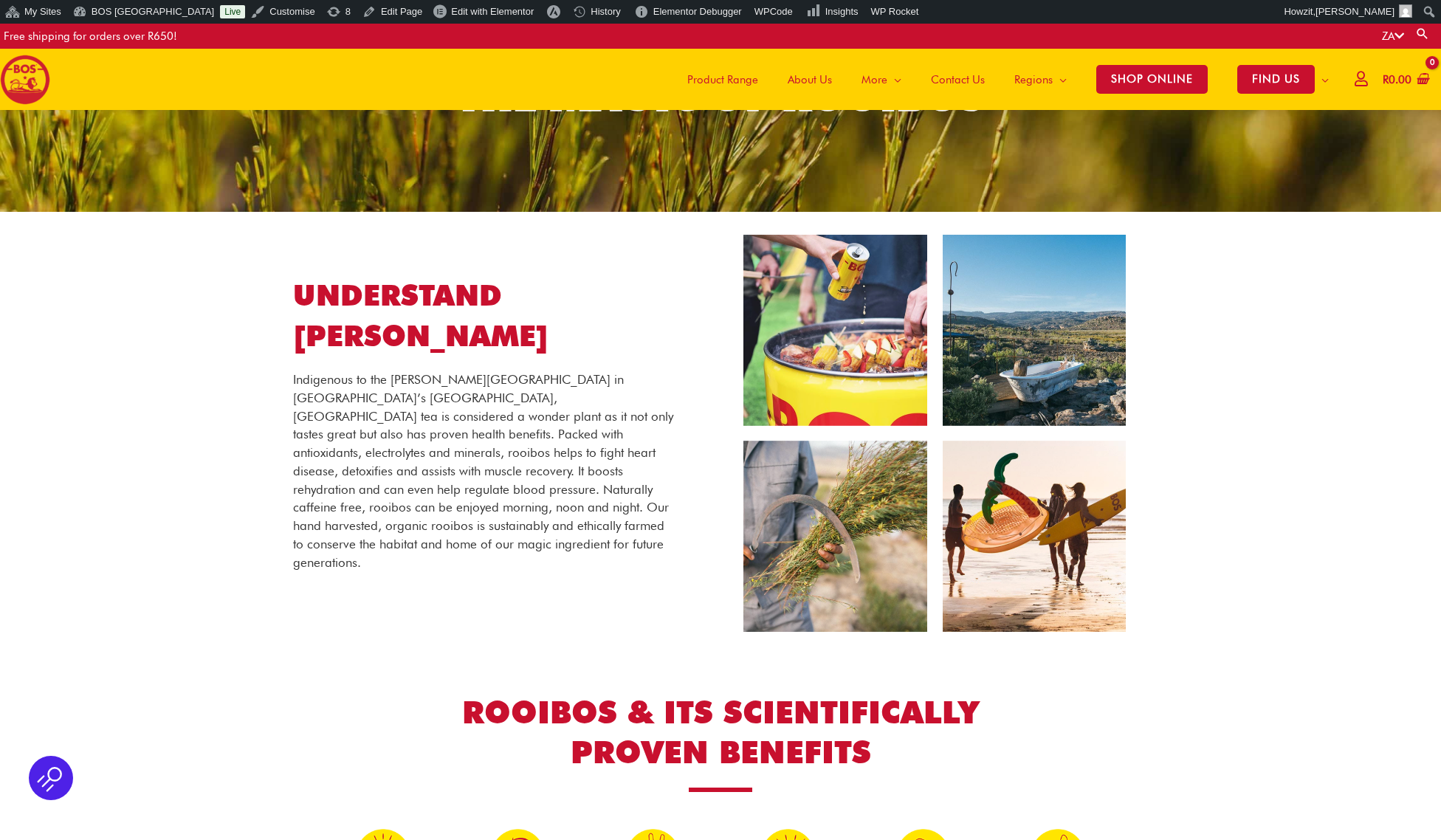
scroll to position [130, 0]
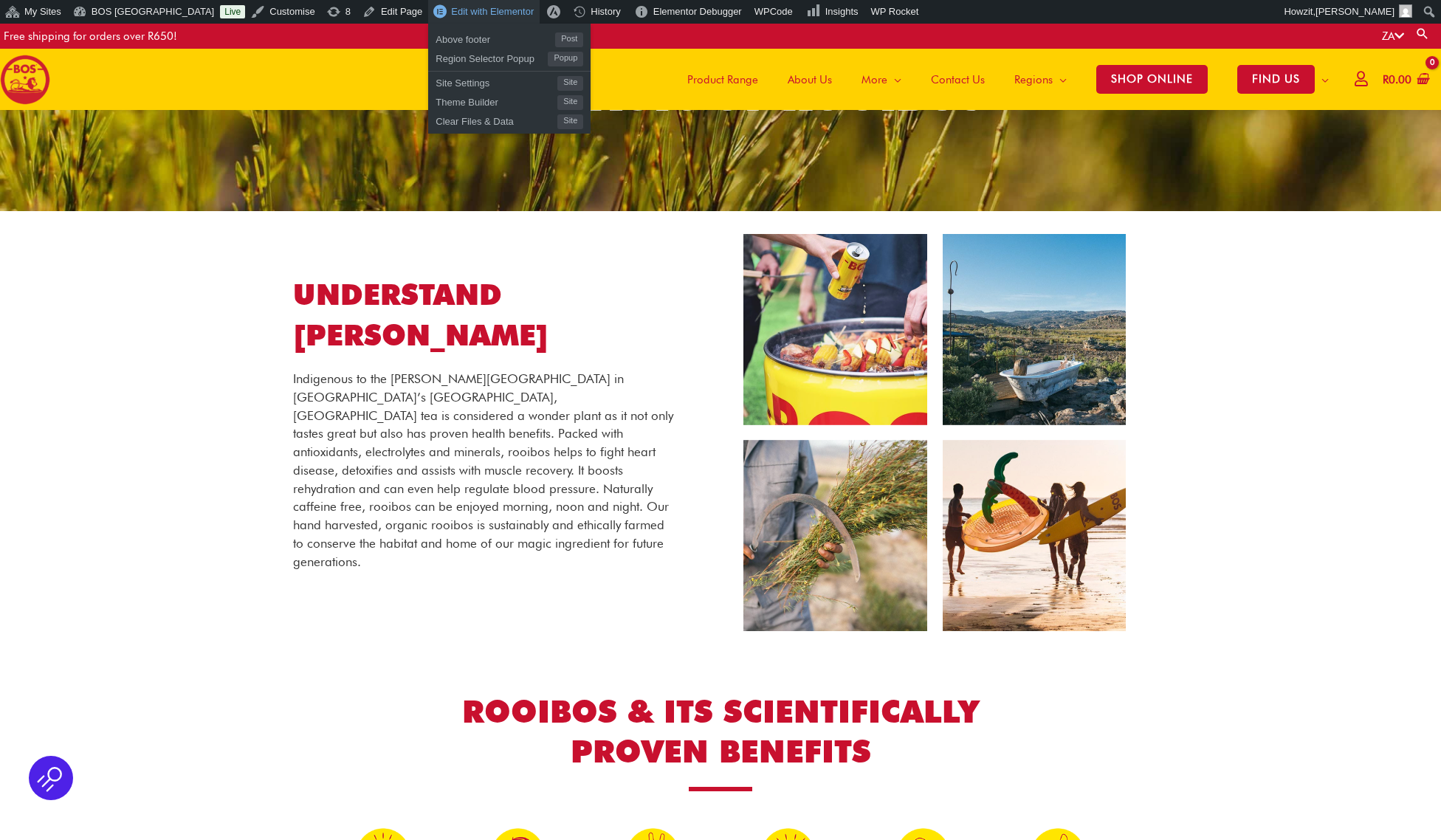
click at [456, 14] on span "Edit with Elementor" at bounding box center [492, 11] width 83 height 11
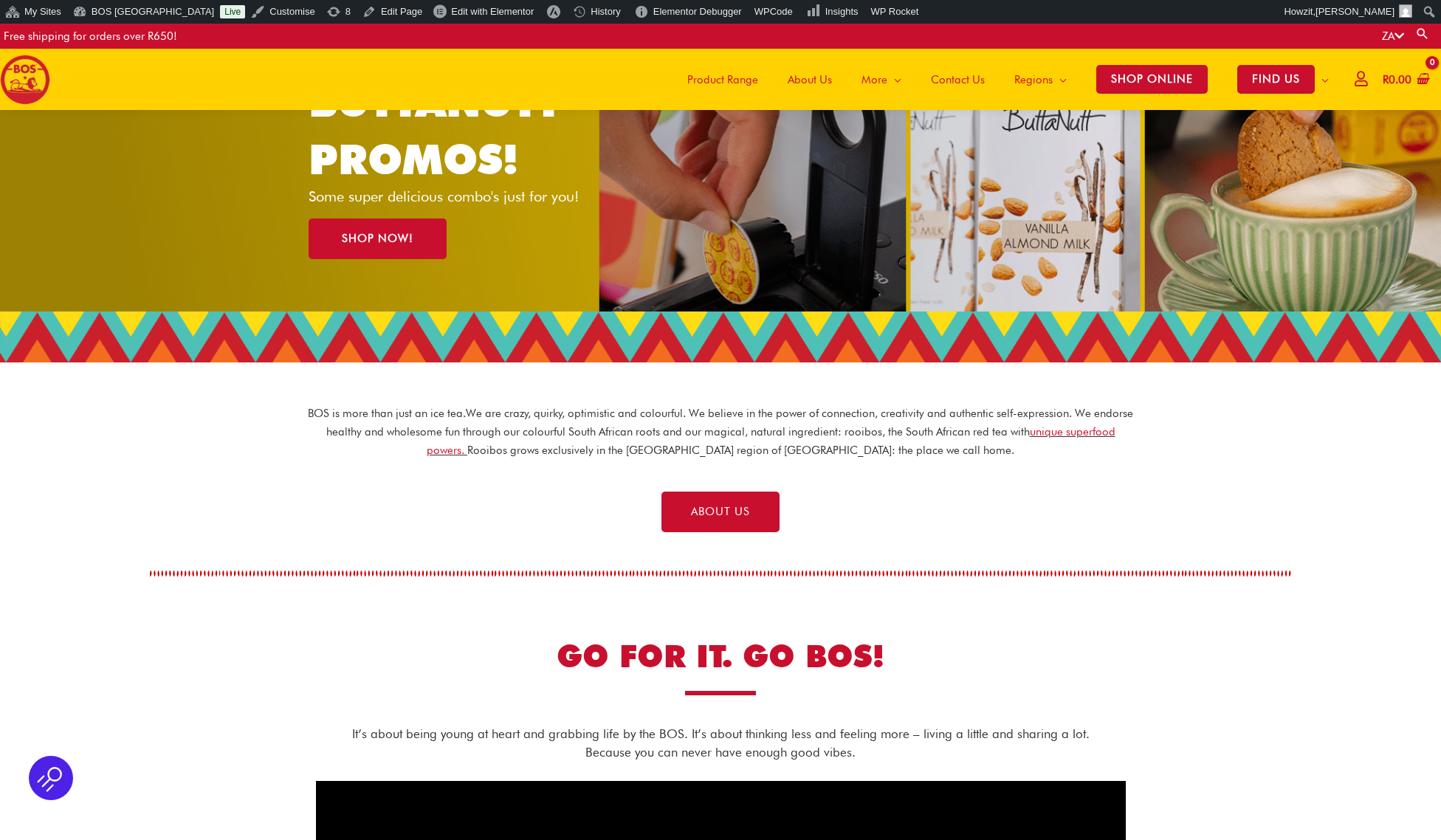
scroll to position [206, 0]
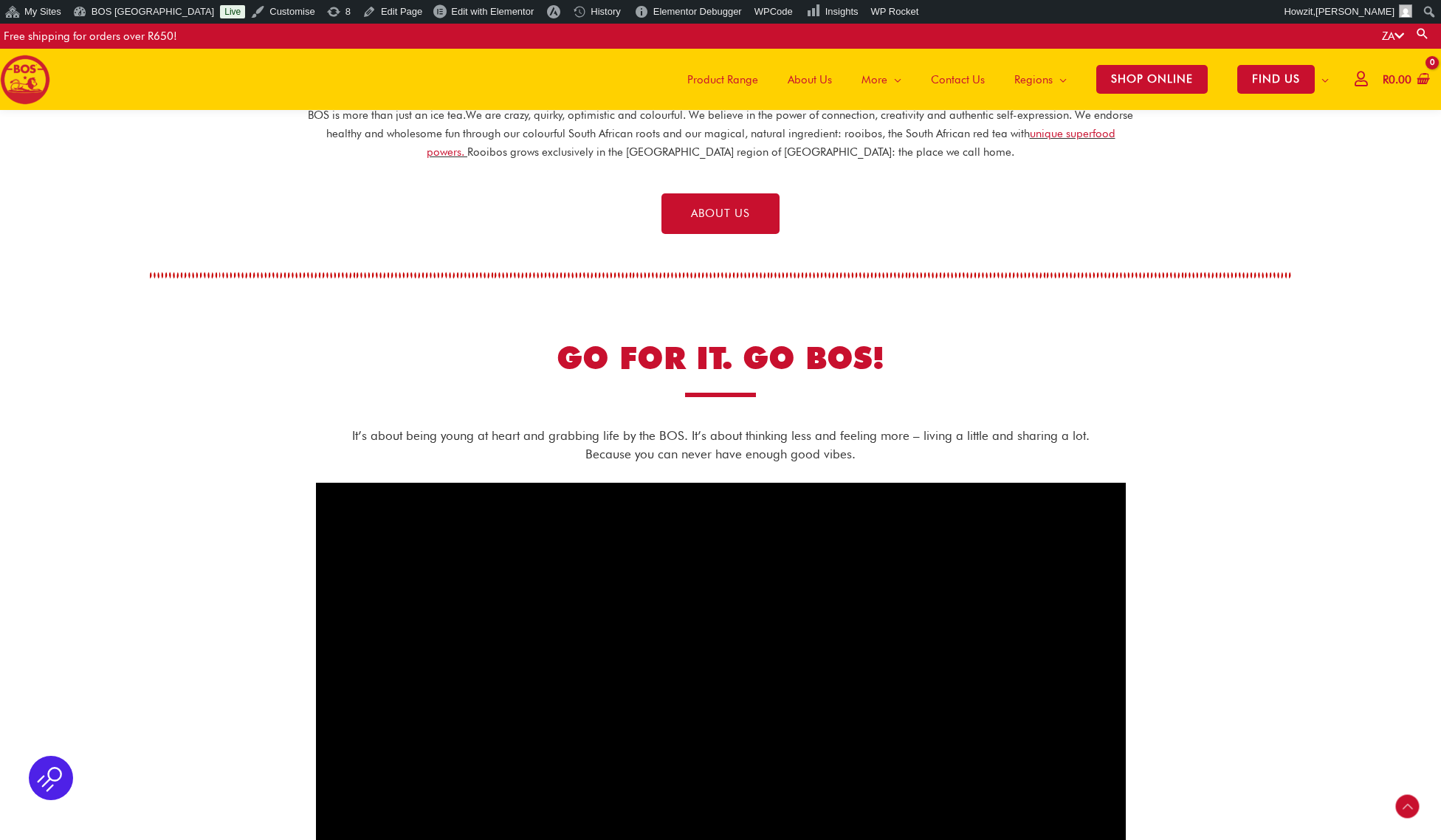
scroll to position [18, 0]
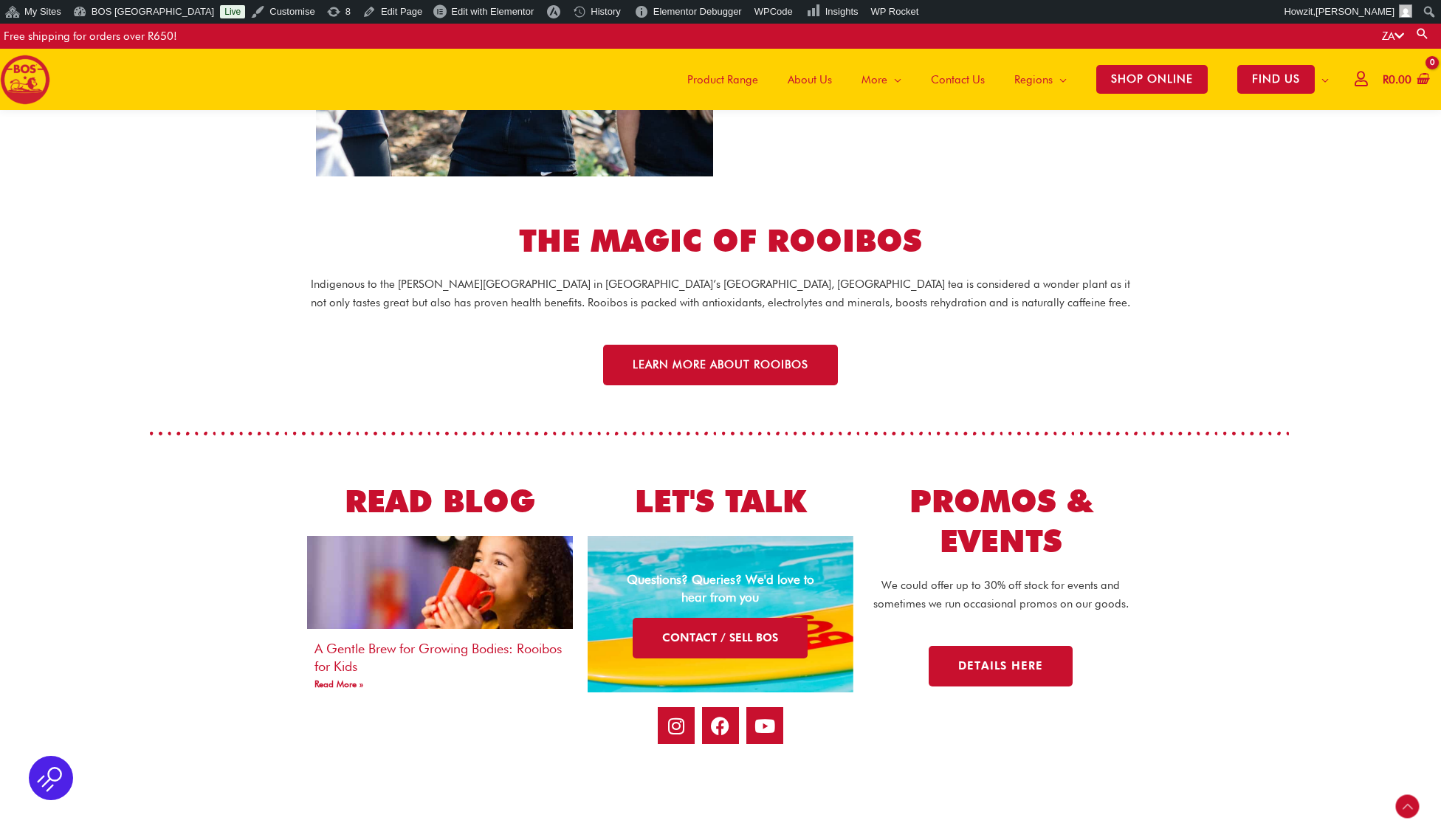
scroll to position [2614, 0]
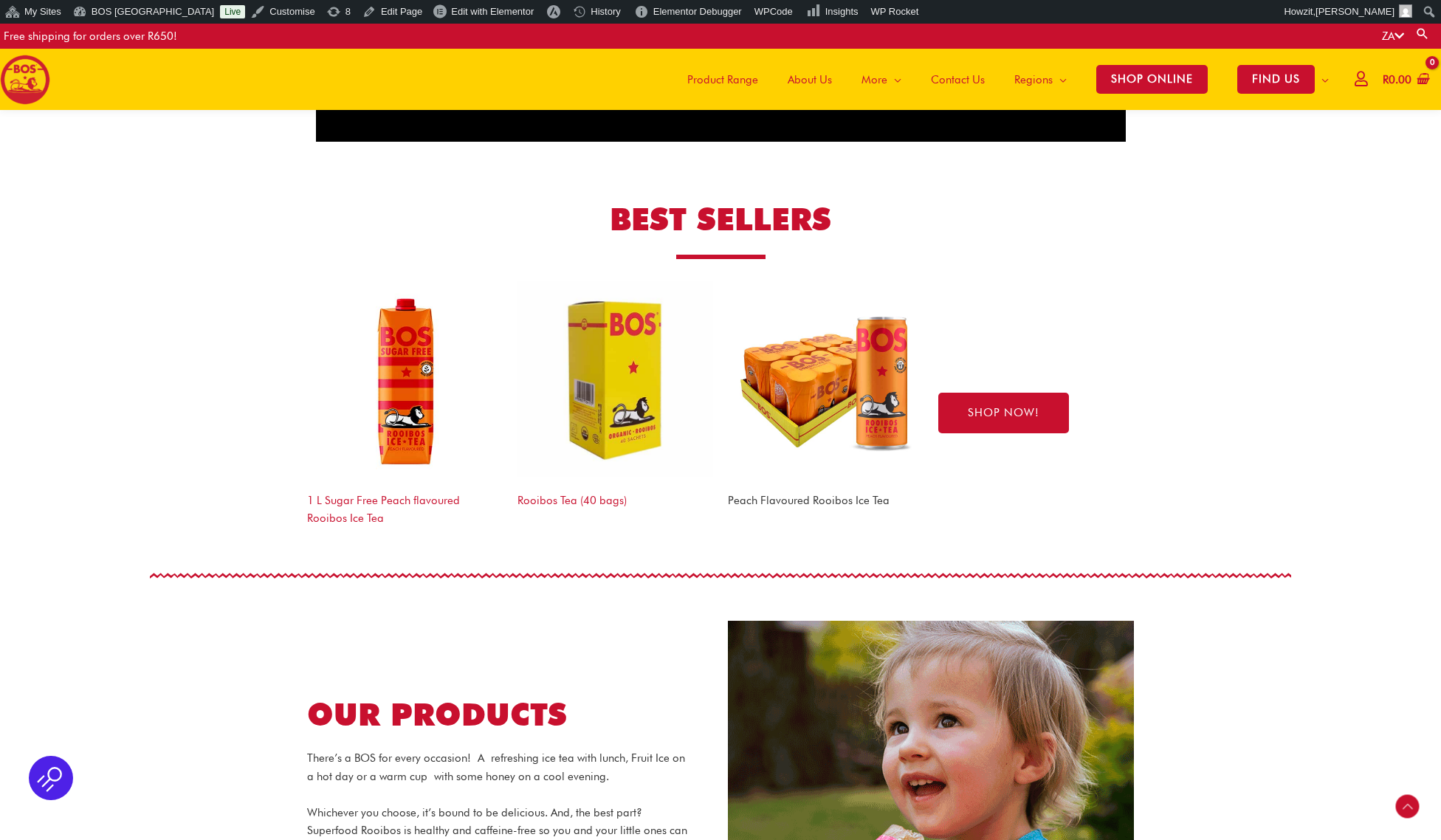
scroll to position [1307, 0]
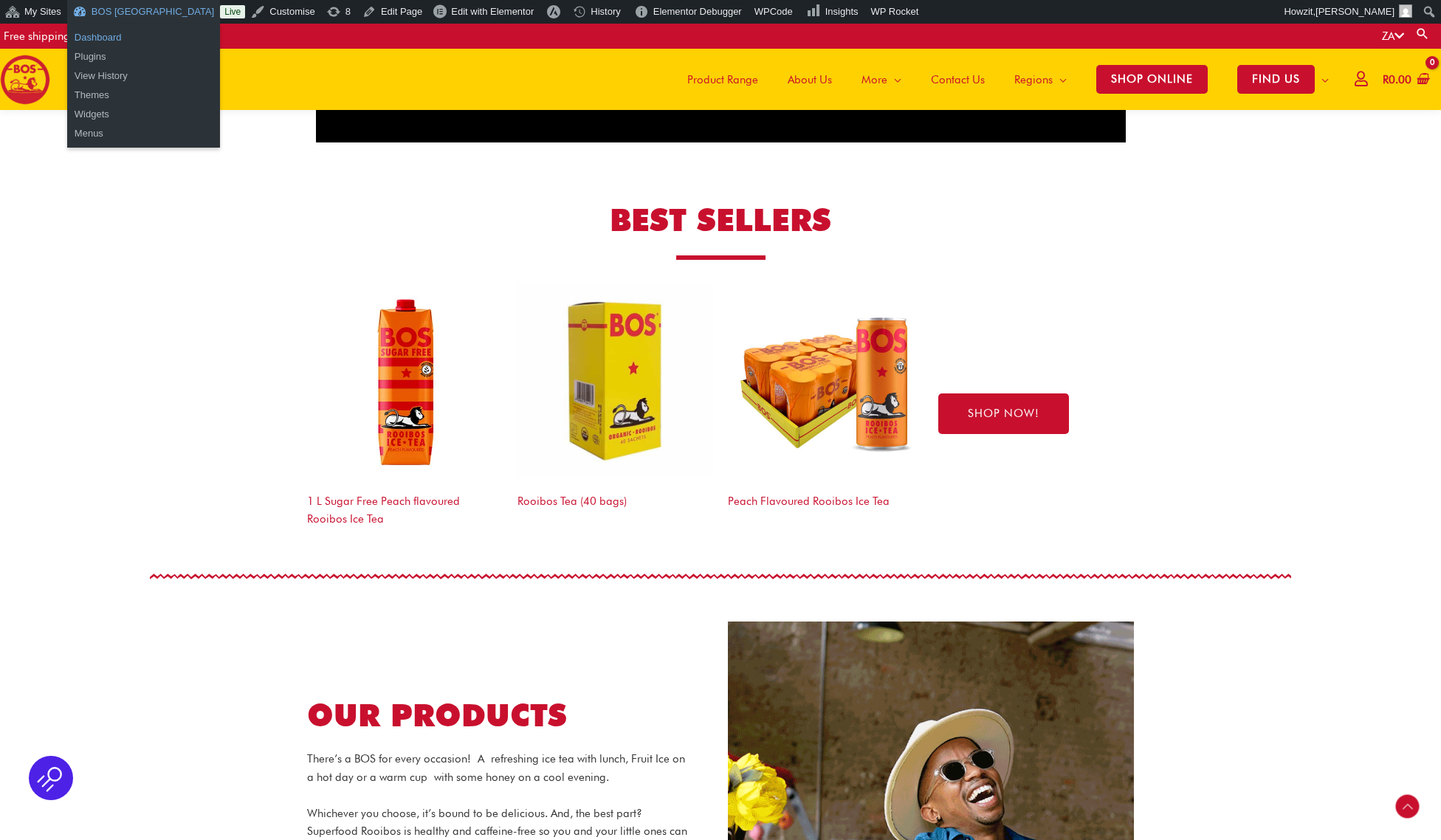
click at [100, 36] on link "Dashboard" at bounding box center [143, 38] width 153 height 19
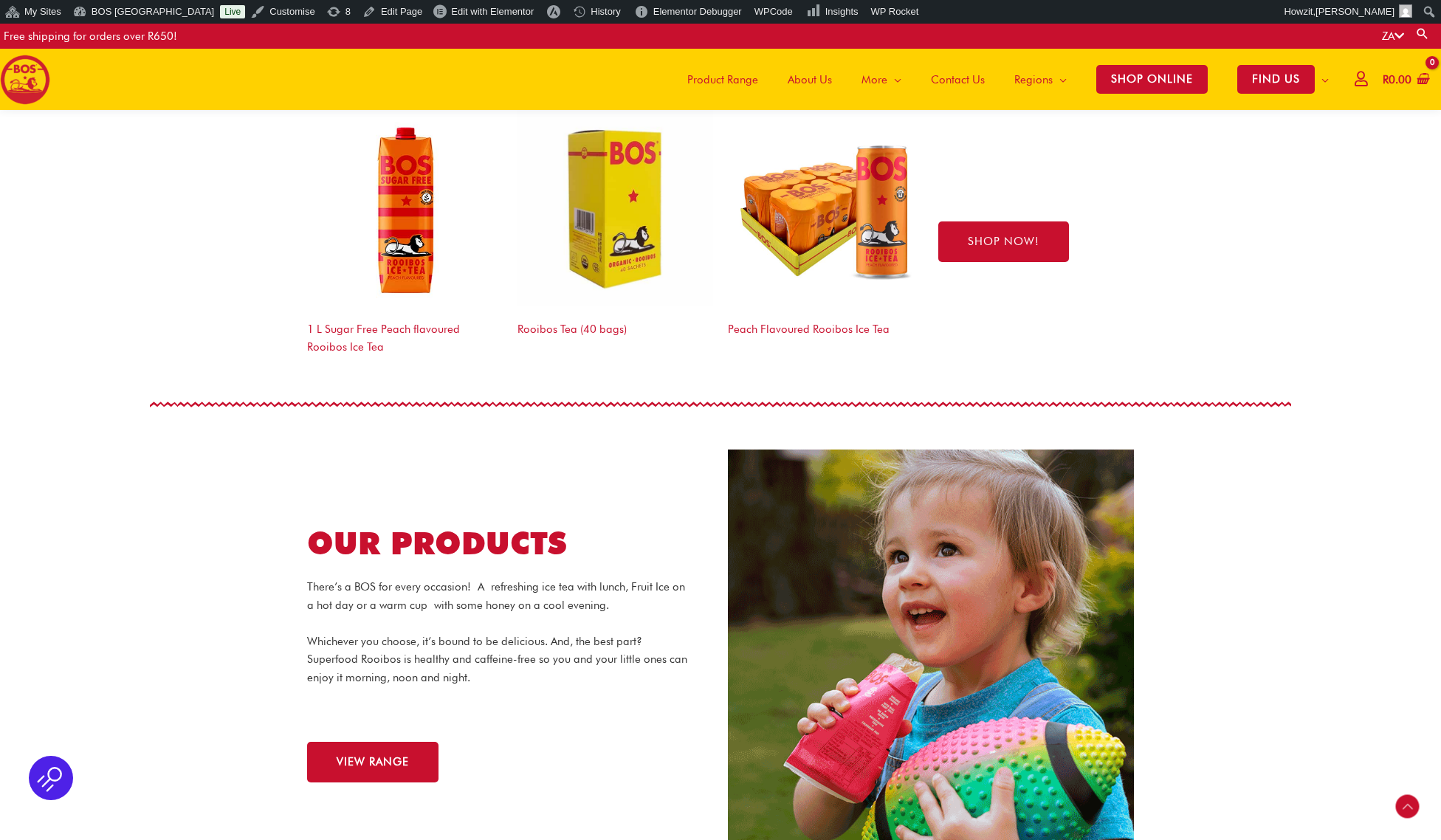
scroll to position [1479, 0]
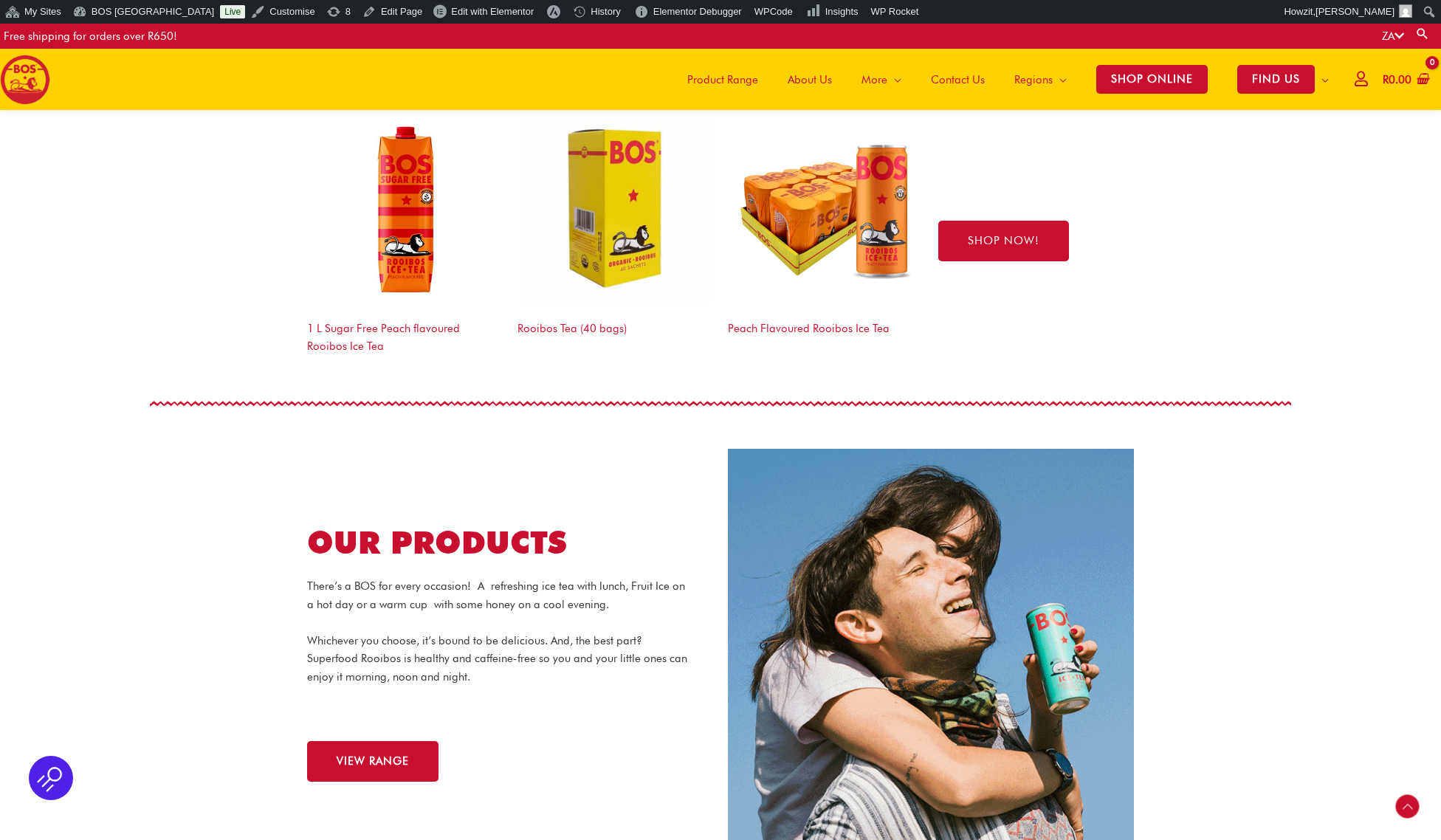
click at [513, 531] on h2 "OUR PRODUCTS" at bounding box center [510, 542] width 406 height 40
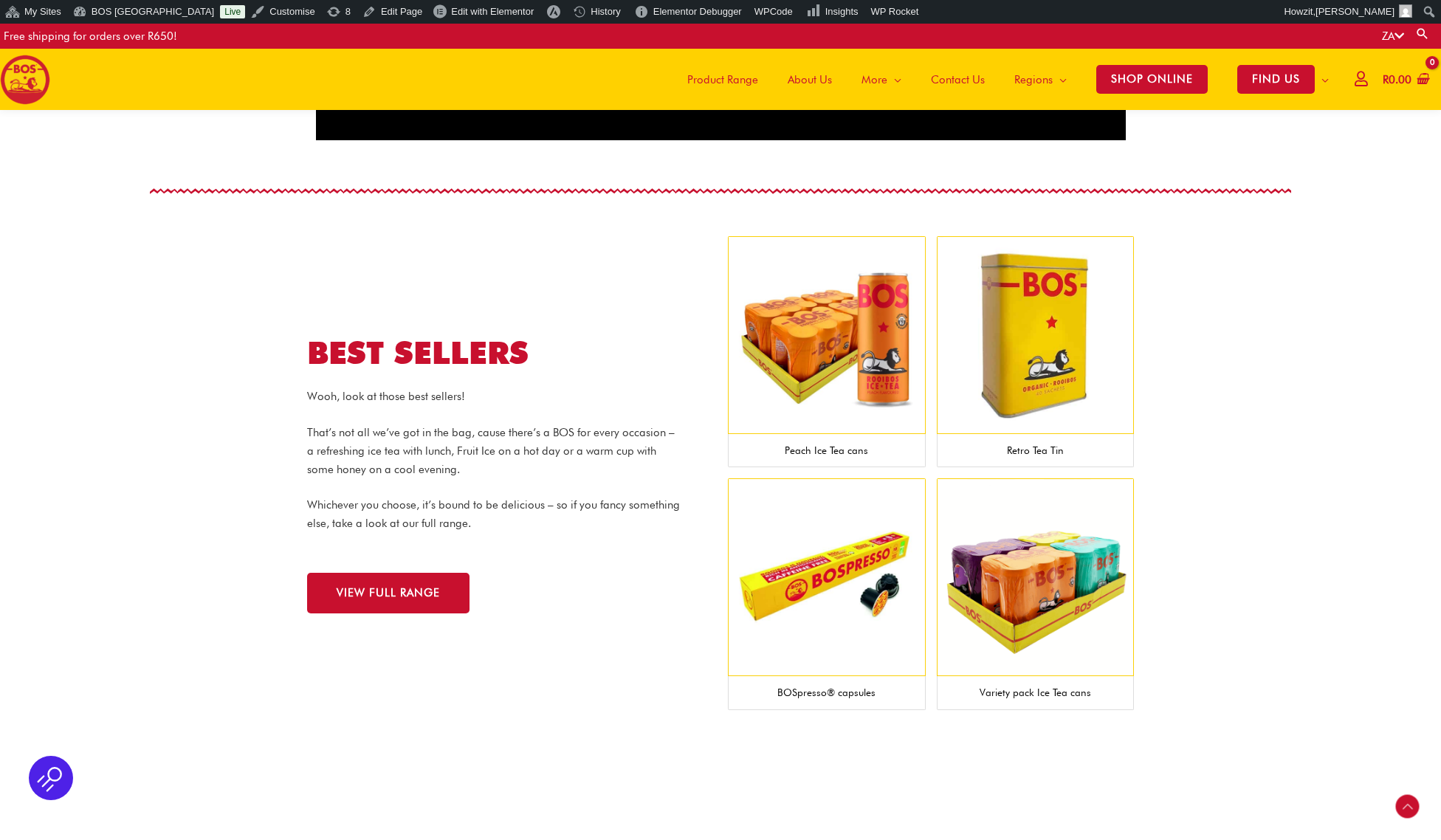
scroll to position [1317, 0]
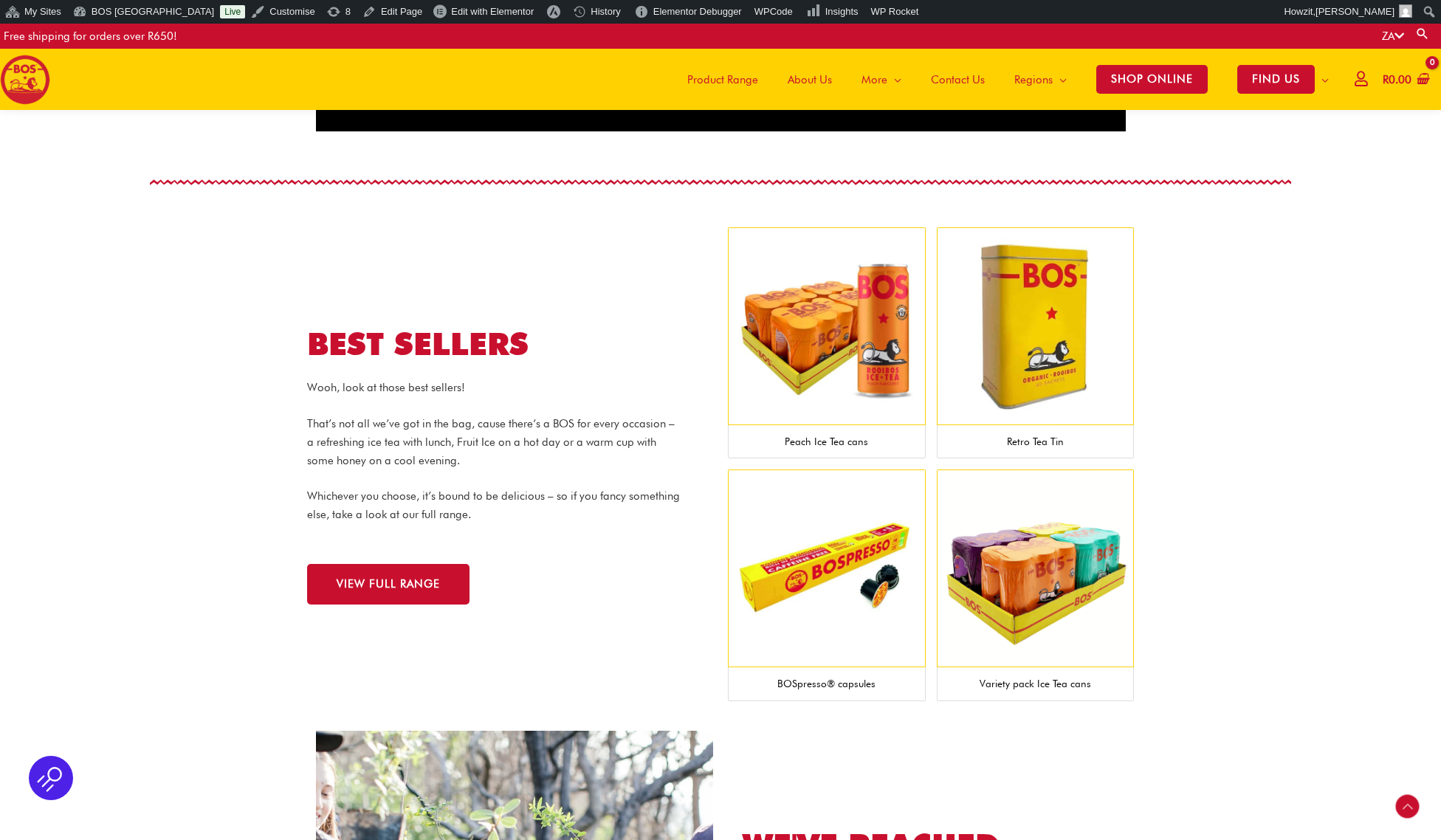
drag, startPoint x: 833, startPoint y: 437, endPoint x: 821, endPoint y: 429, distance: 14.4
click at [817, 436] on figcaption "Peach Ice Tea cans" at bounding box center [826, 442] width 198 height 34
click at [843, 381] on img at bounding box center [826, 327] width 198 height 198
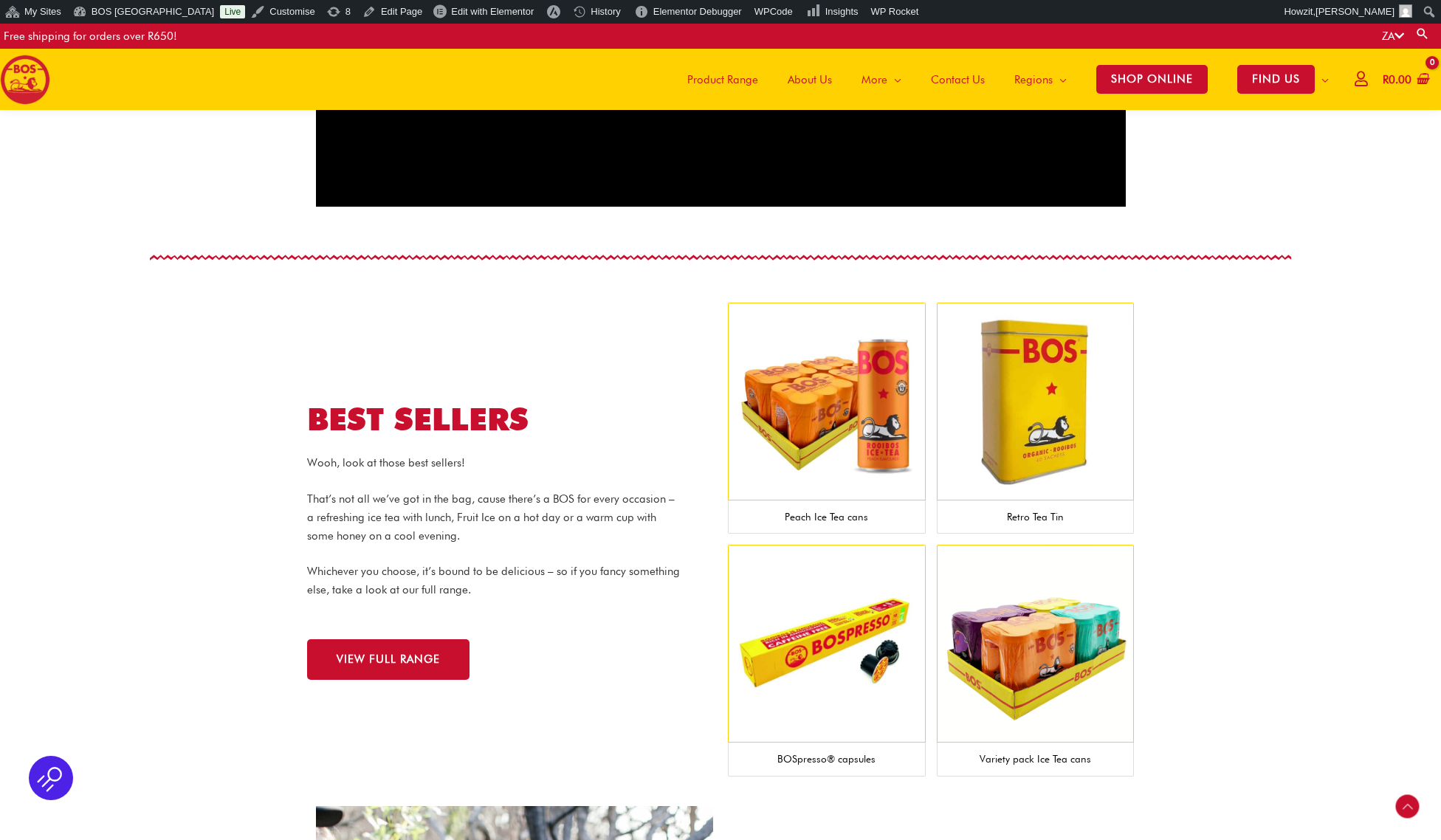
scroll to position [1243, 0]
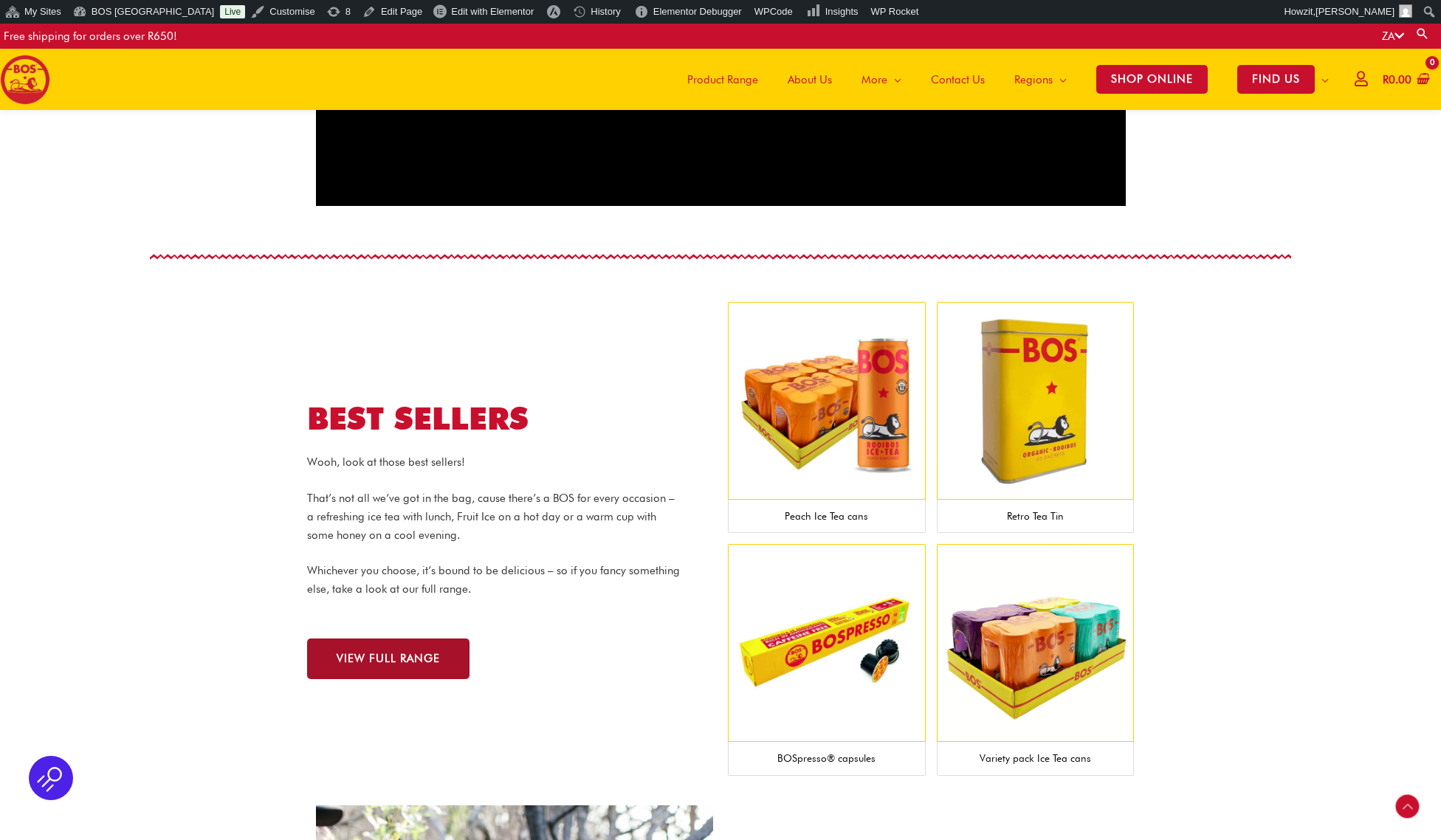
click at [392, 653] on span "VIEW FULL RANGE" at bounding box center [388, 659] width 103 height 11
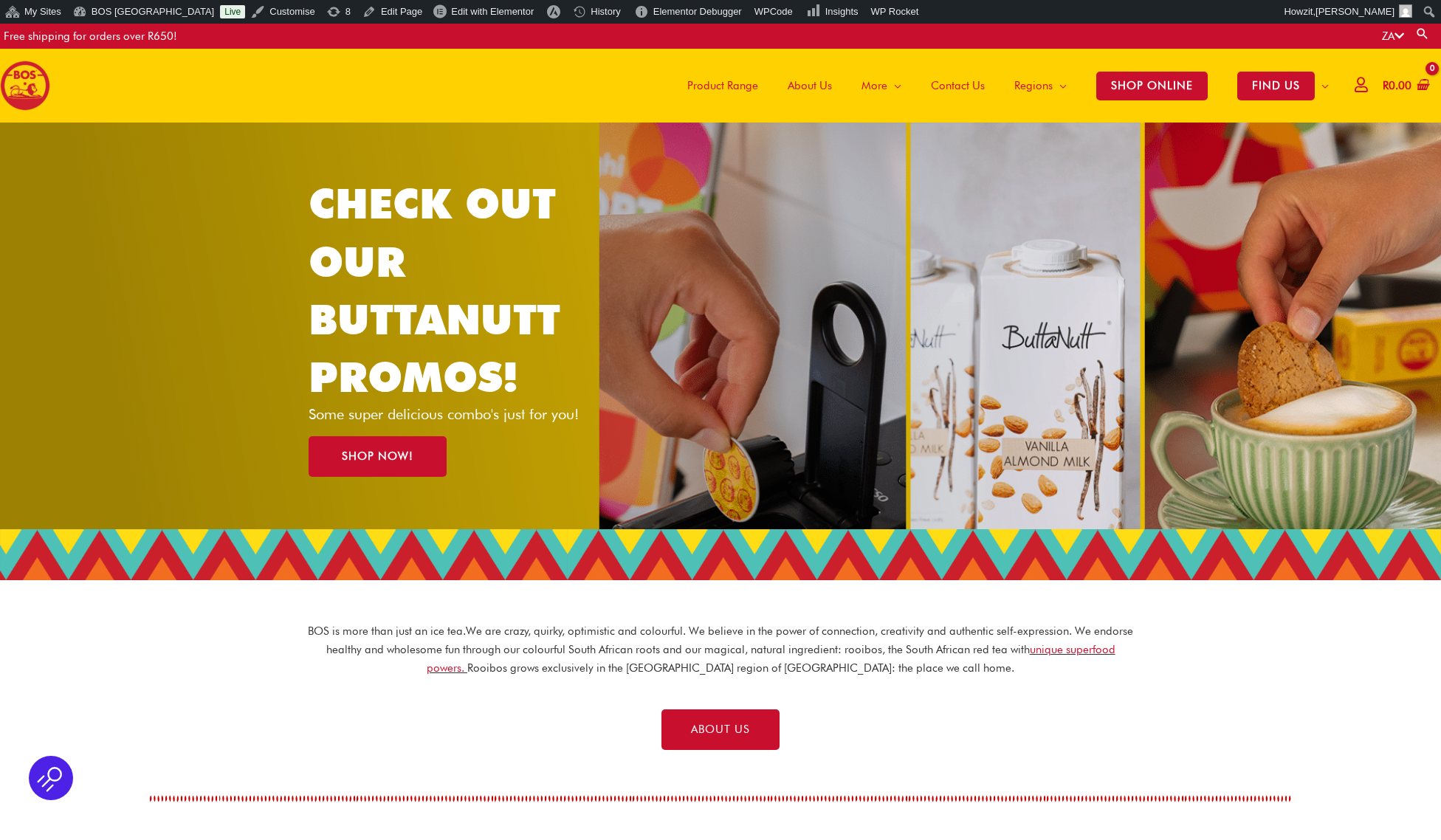
click at [733, 89] on span "Product Range" at bounding box center [723, 85] width 71 height 44
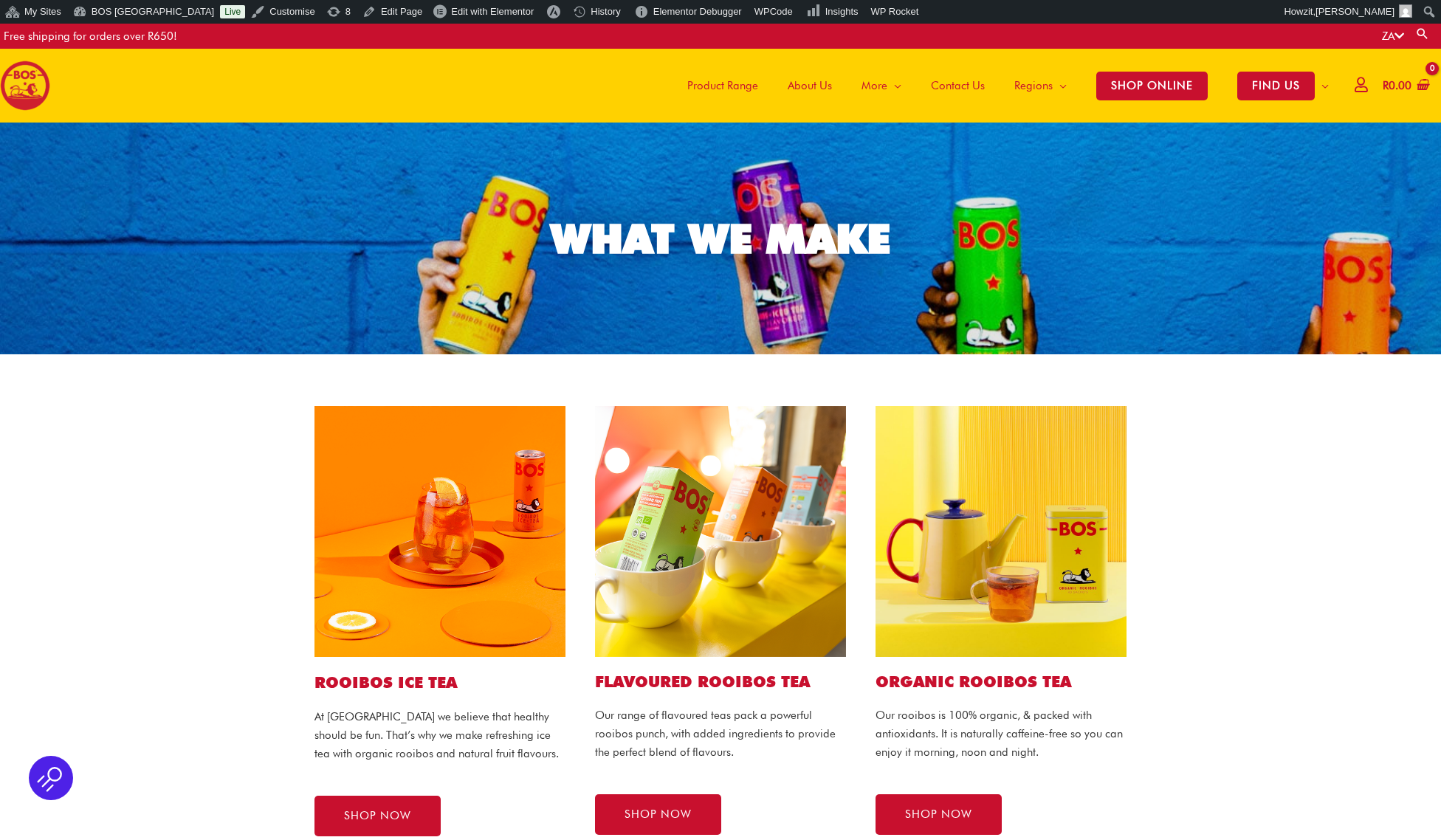
click at [42, 85] on img at bounding box center [25, 85] width 50 height 50
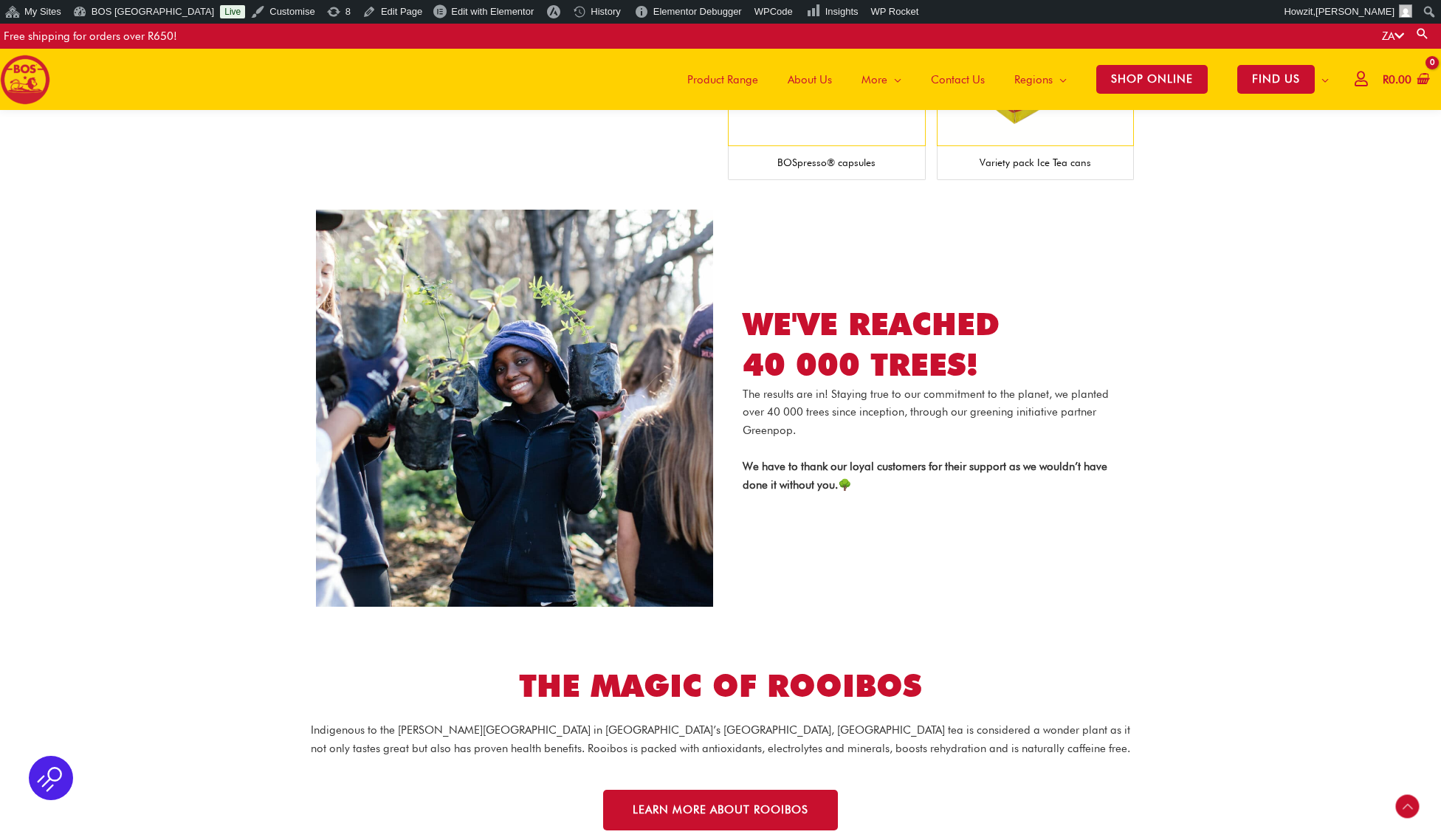
scroll to position [1786, 0]
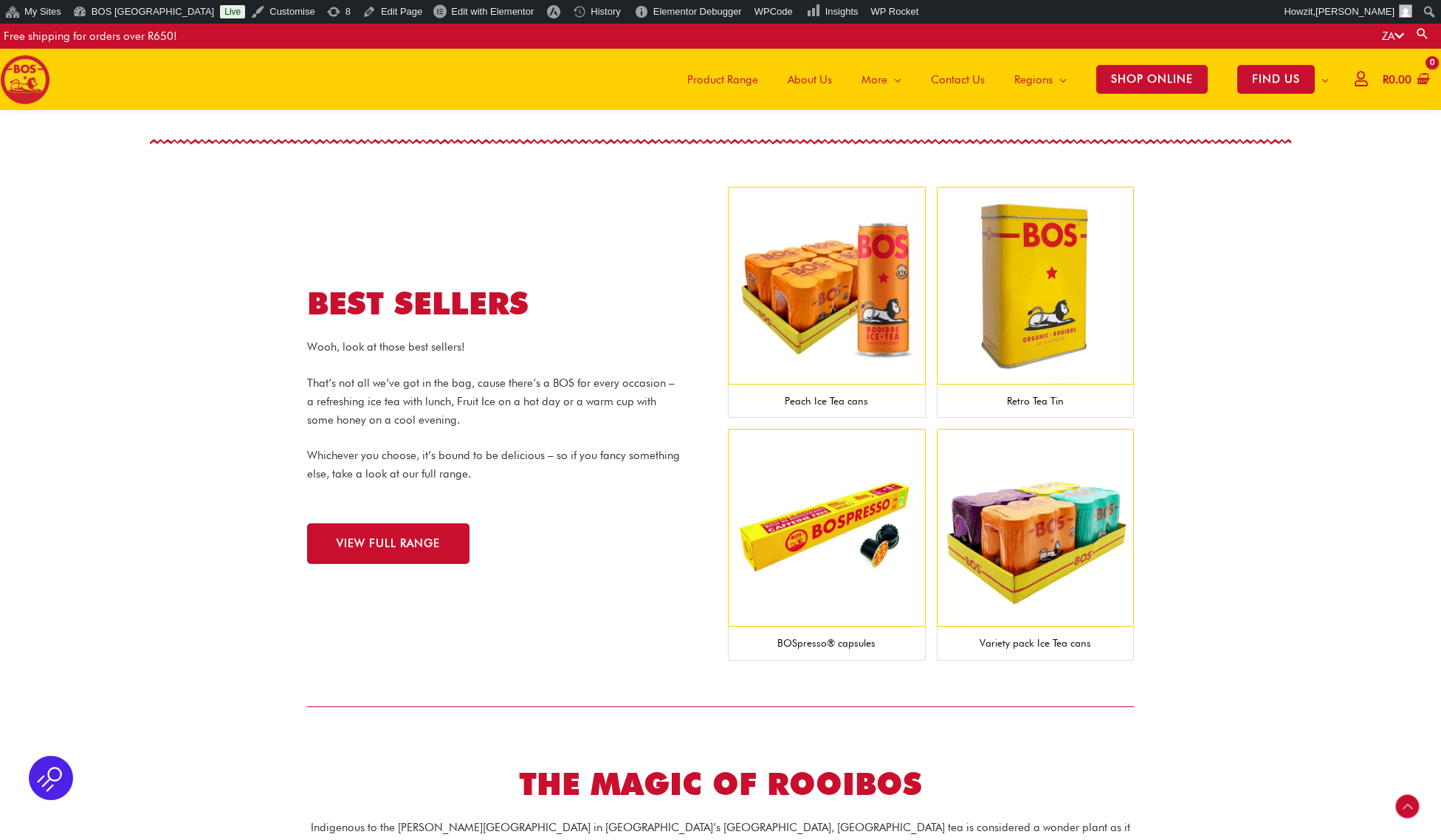
scroll to position [1352, 0]
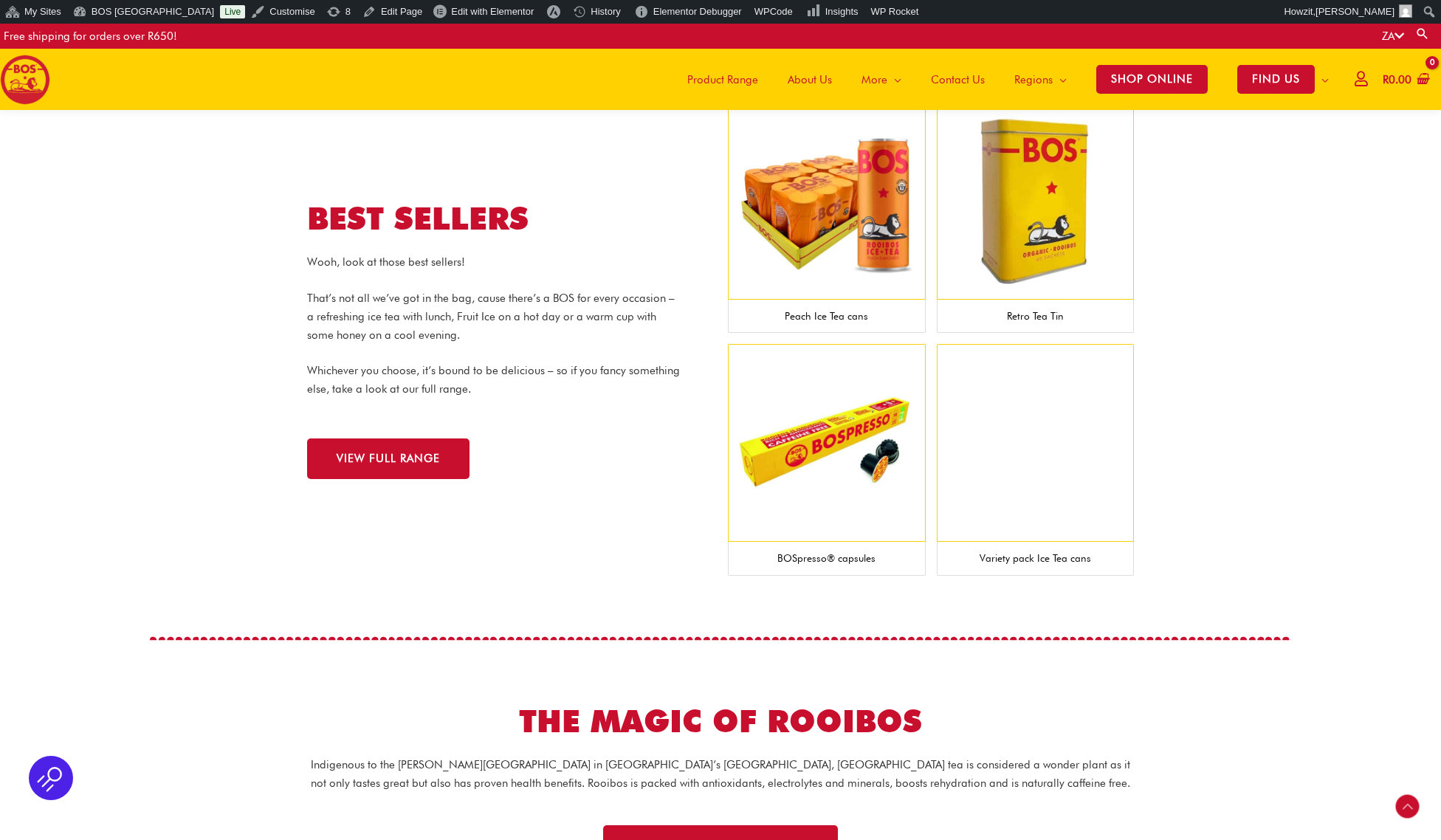
scroll to position [1487, 0]
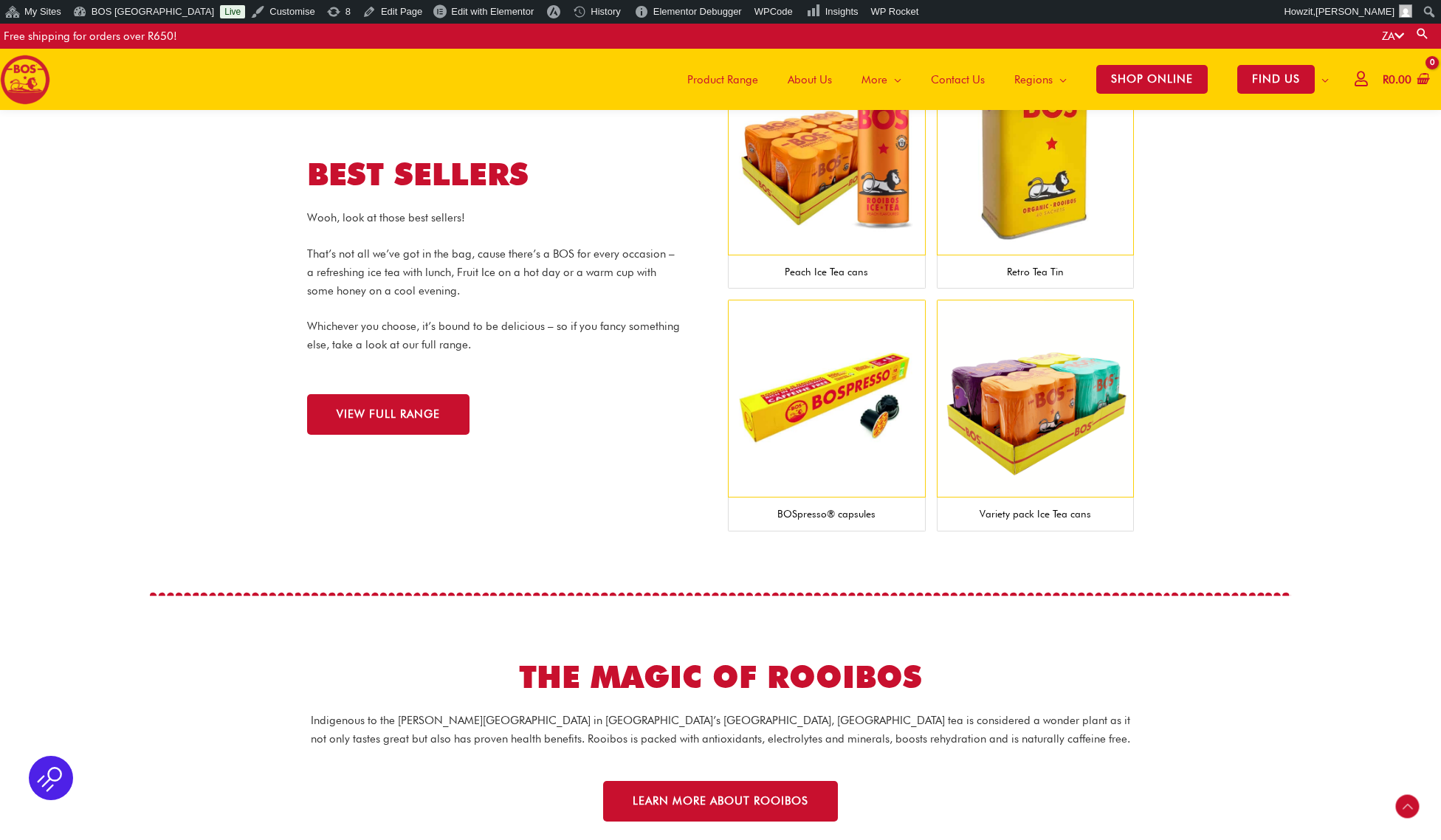
click at [1101, 6] on div "My Sites Network Admin Dashboard Sites Users Themes Plugins Settings Main Dashb…" at bounding box center [720, 11] width 1441 height 23
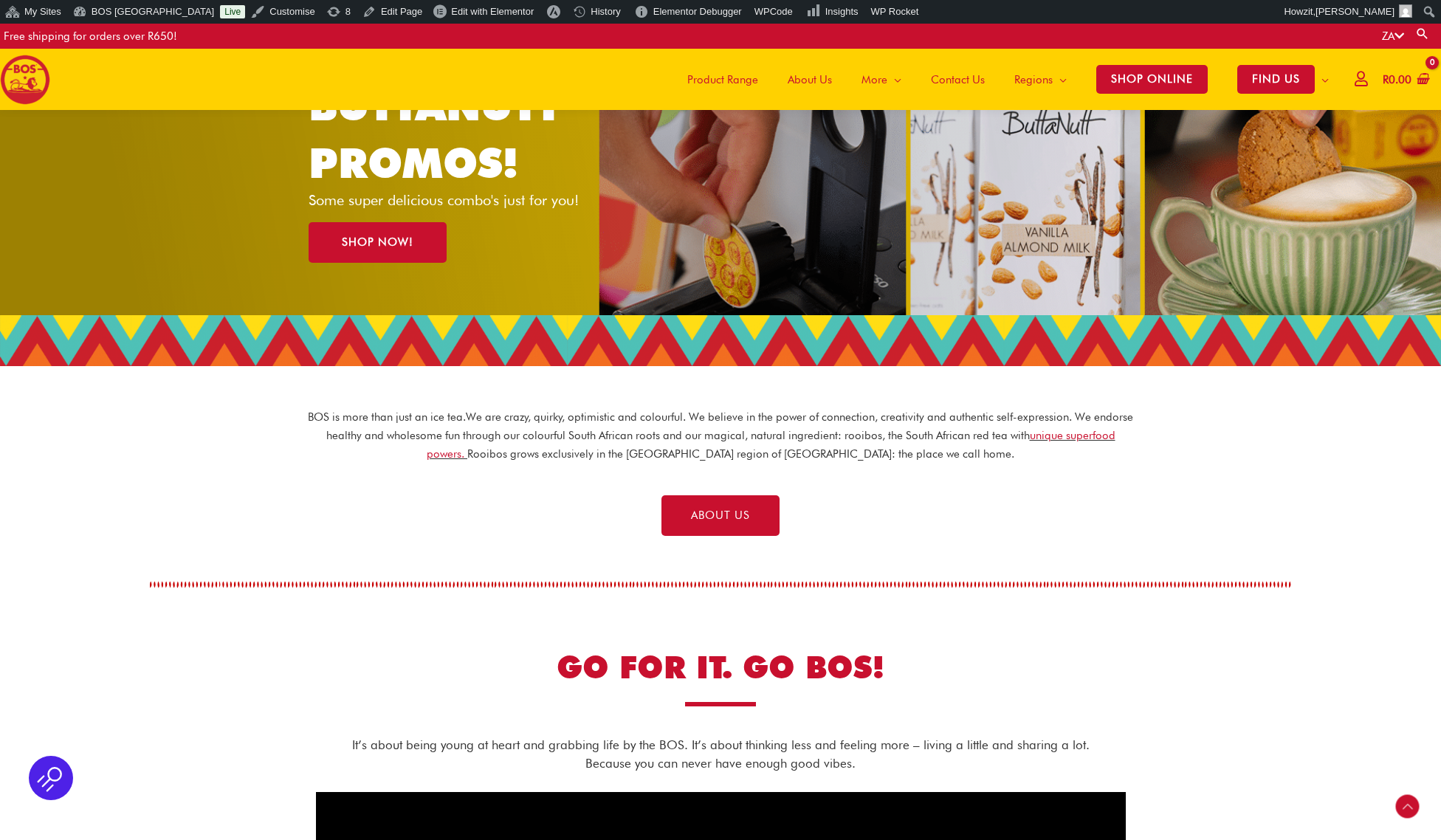
scroll to position [0, 0]
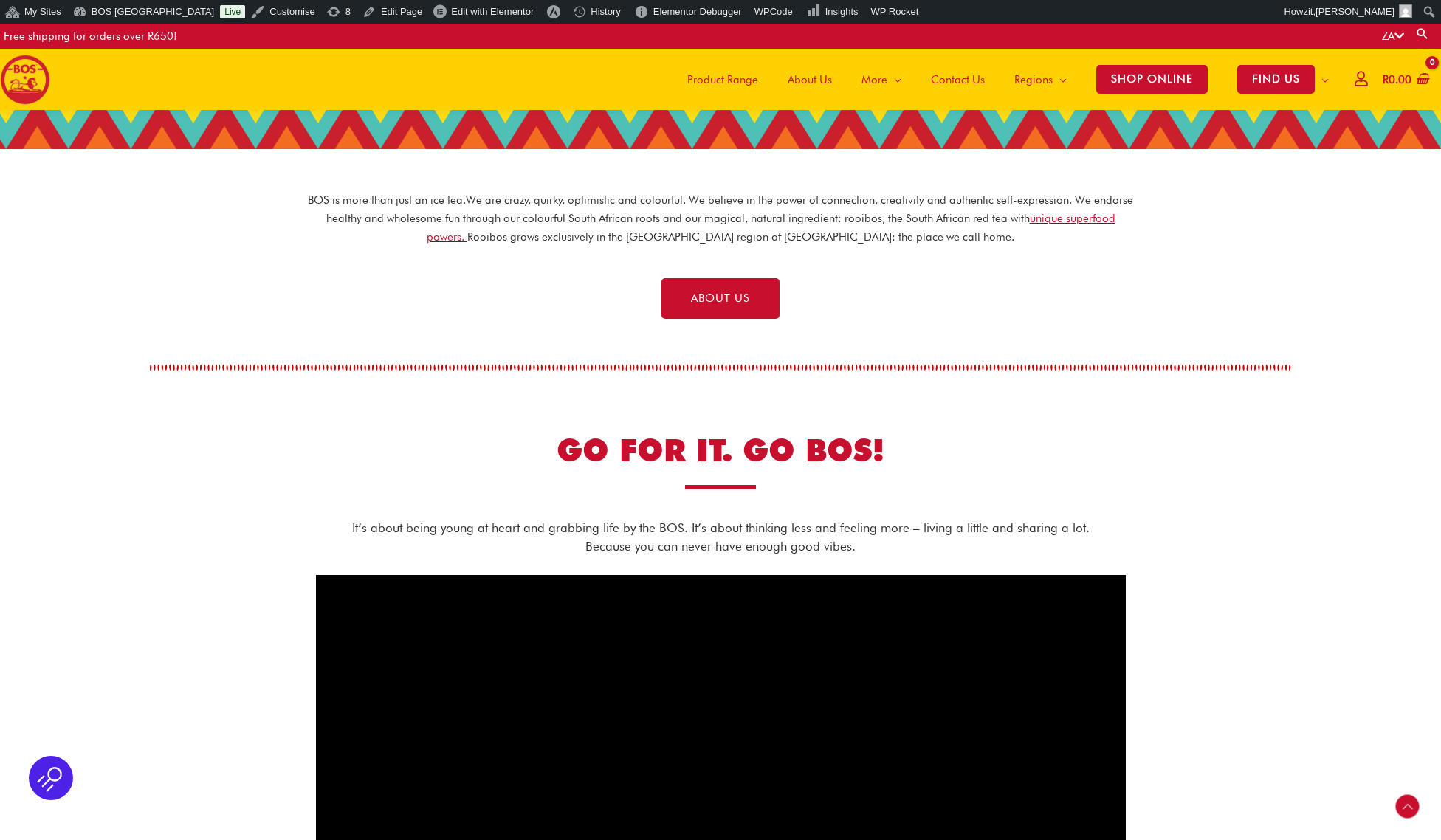
scroll to position [346, 0]
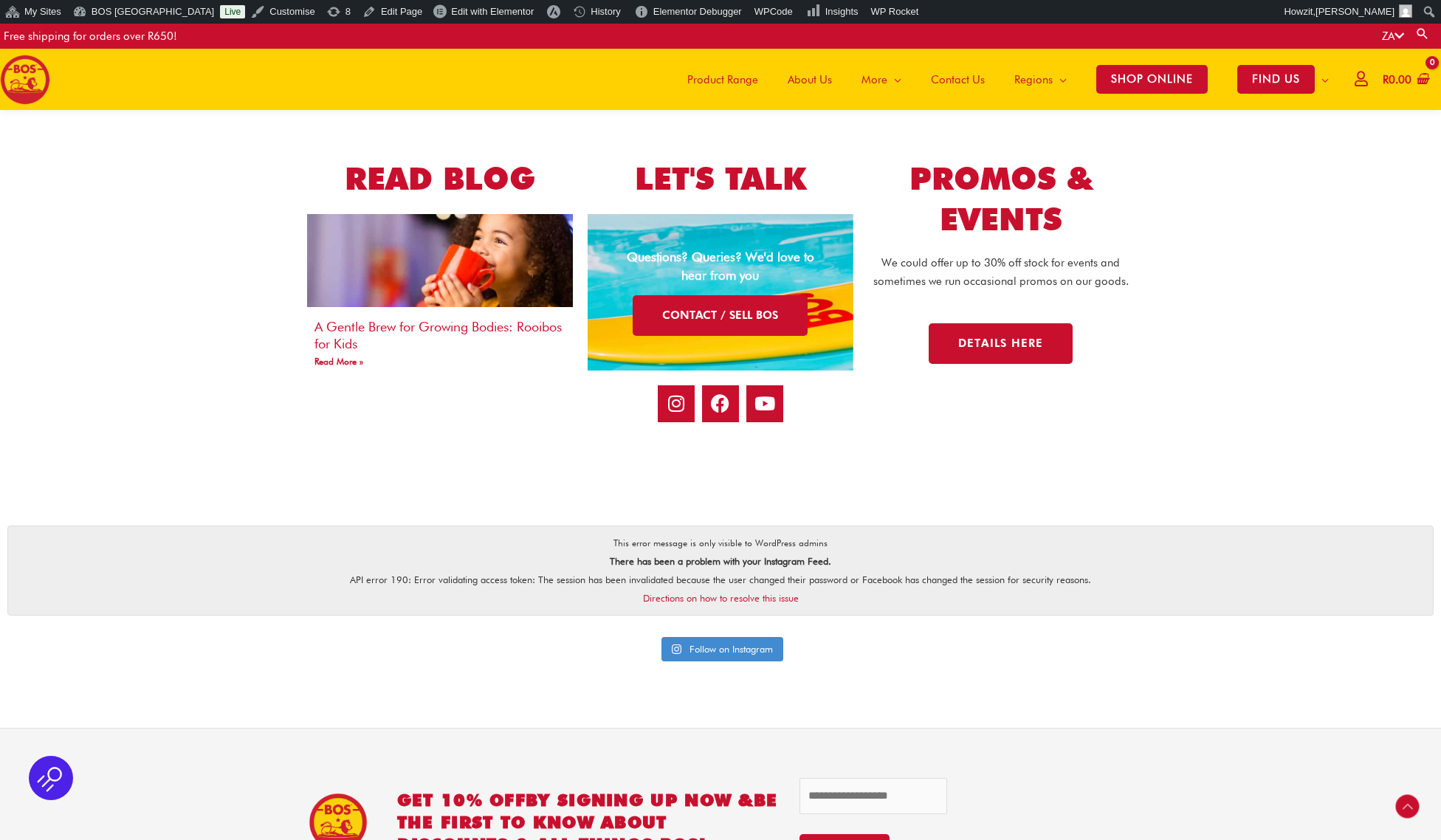
scroll to position [2710, 0]
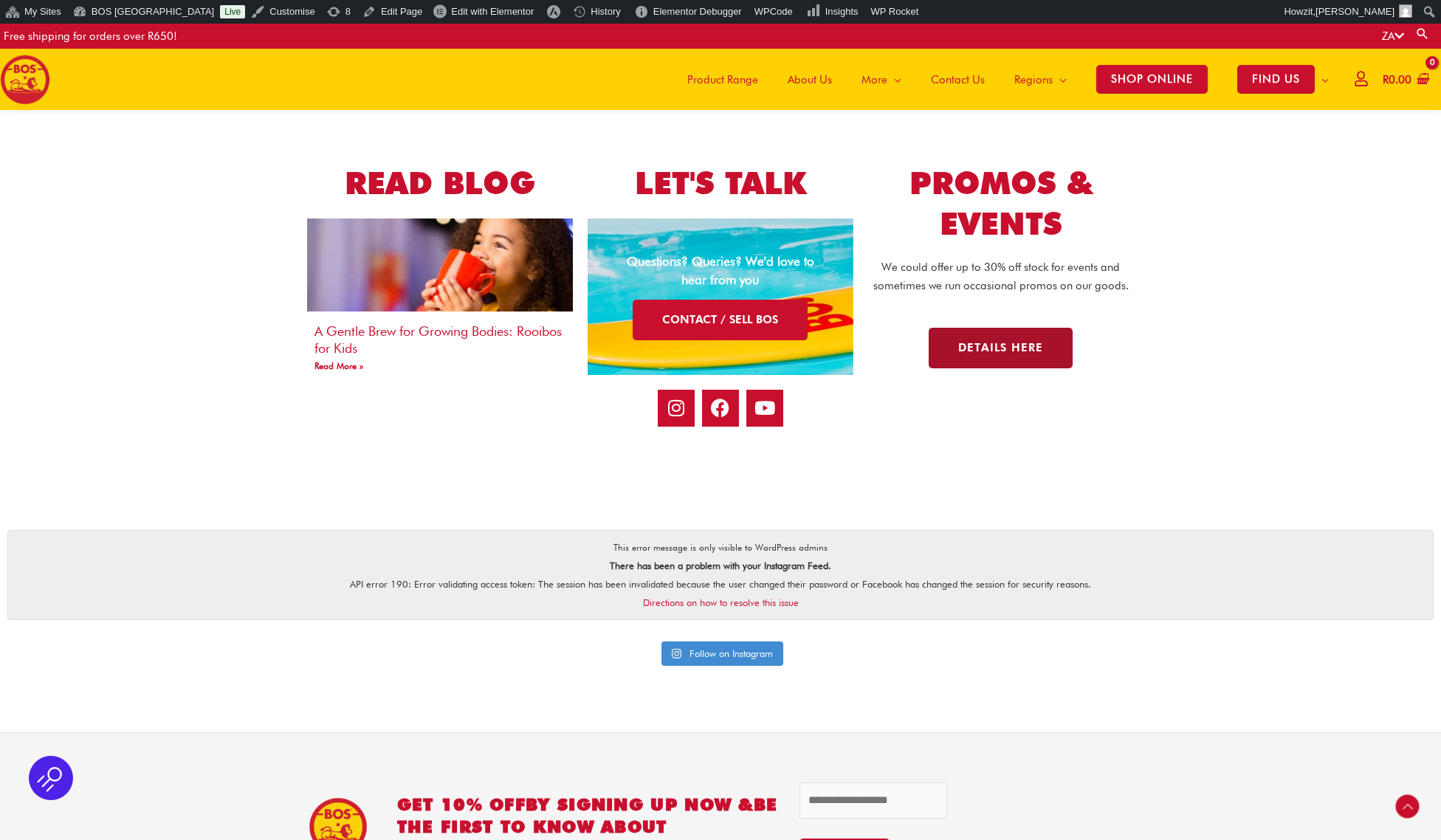
click at [981, 343] on span "Details here" at bounding box center [1000, 348] width 84 height 11
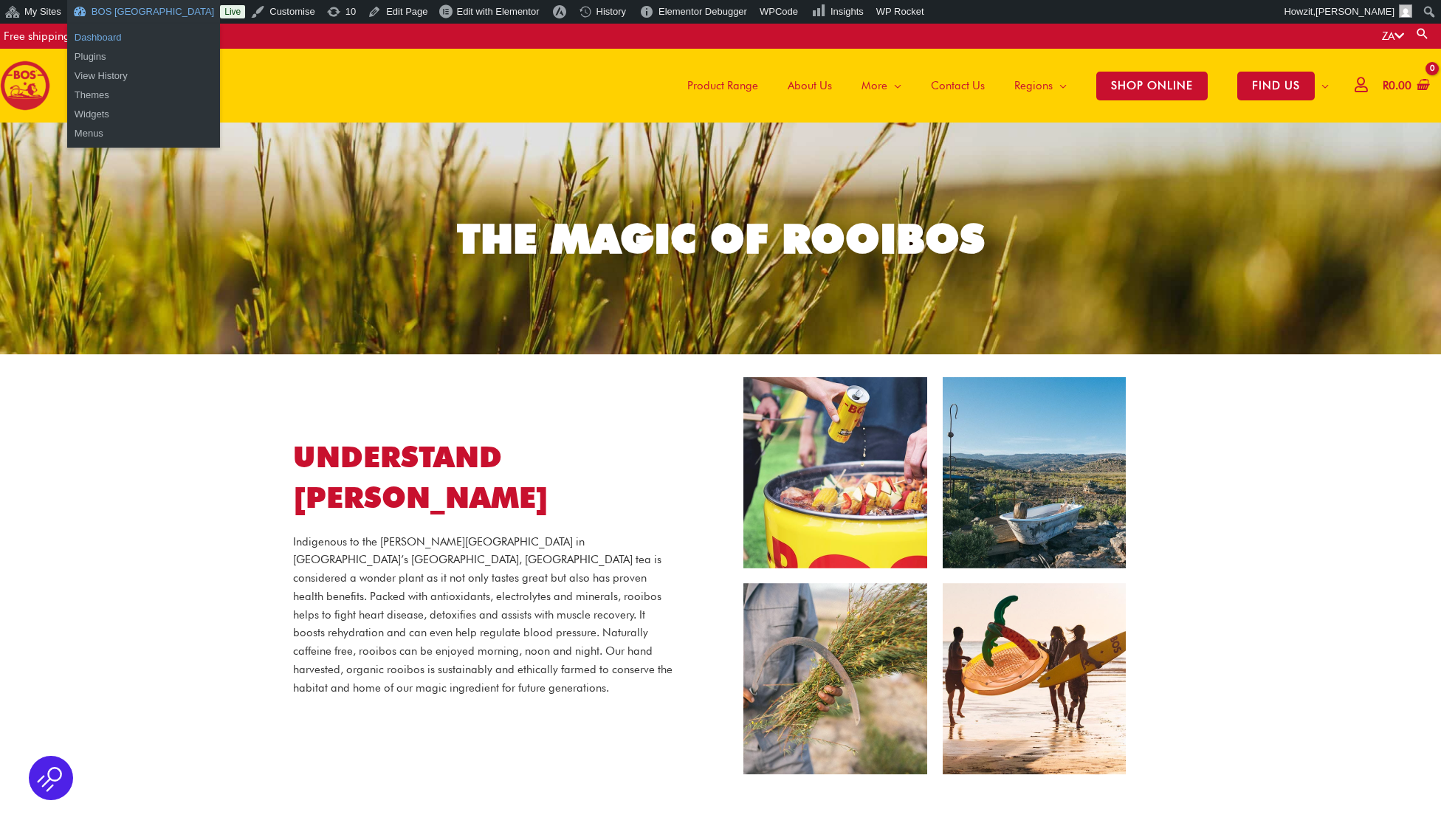
click at [107, 42] on link "Dashboard" at bounding box center [143, 38] width 153 height 19
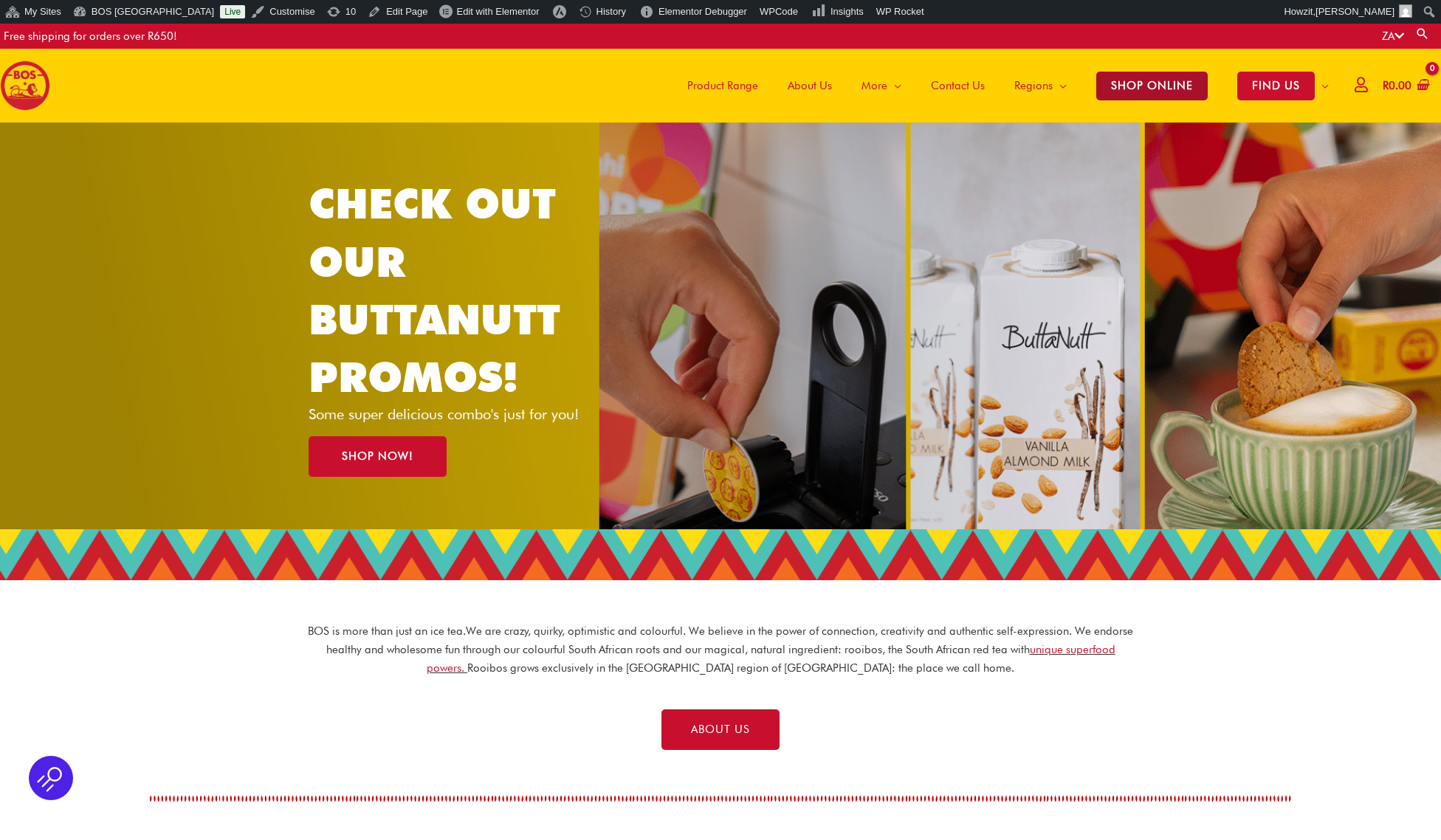
click at [1167, 85] on span "SHOP ONLINE" at bounding box center [1151, 86] width 112 height 29
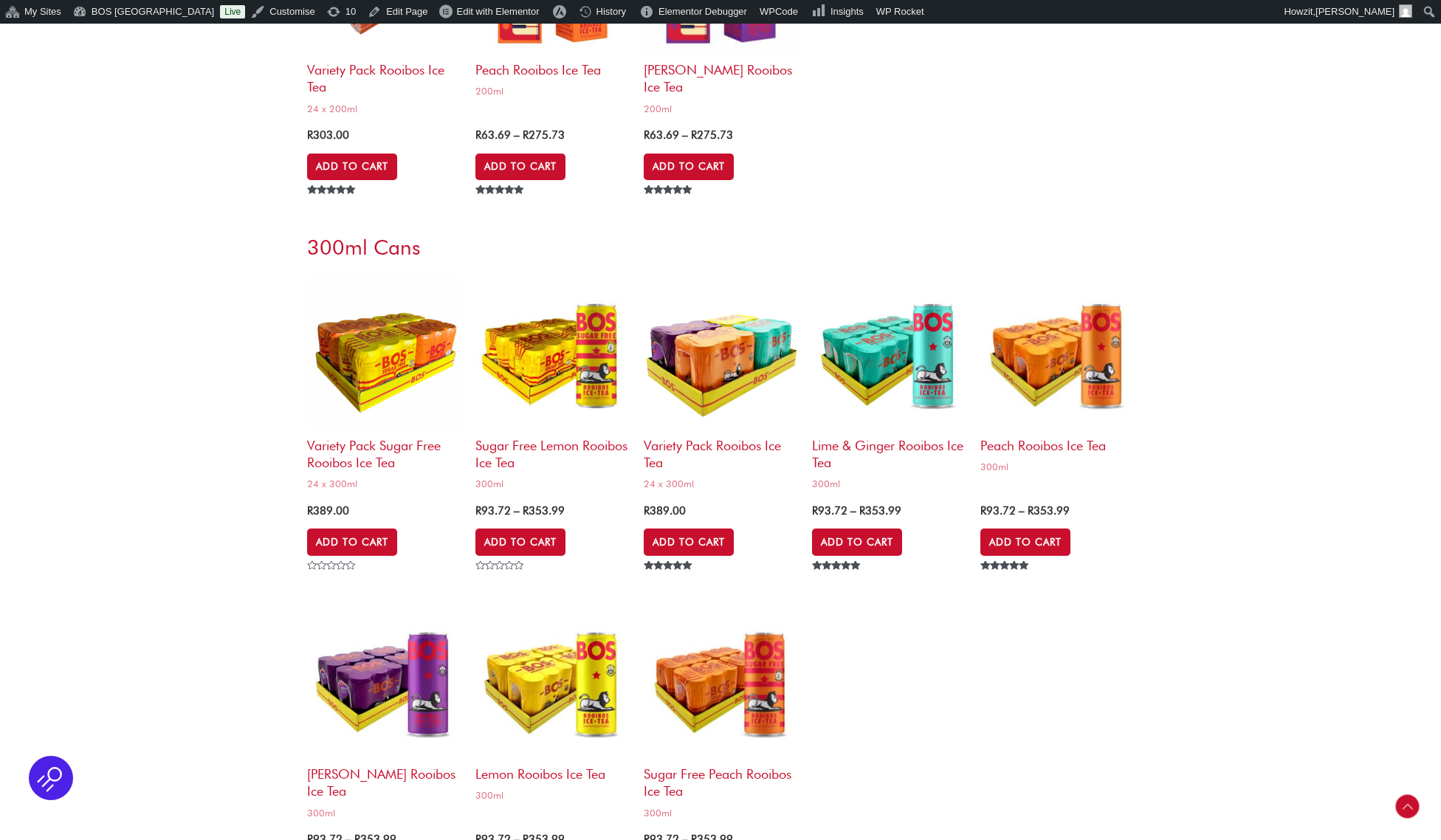
scroll to position [3164, 0]
